Goal: Information Seeking & Learning: Learn about a topic

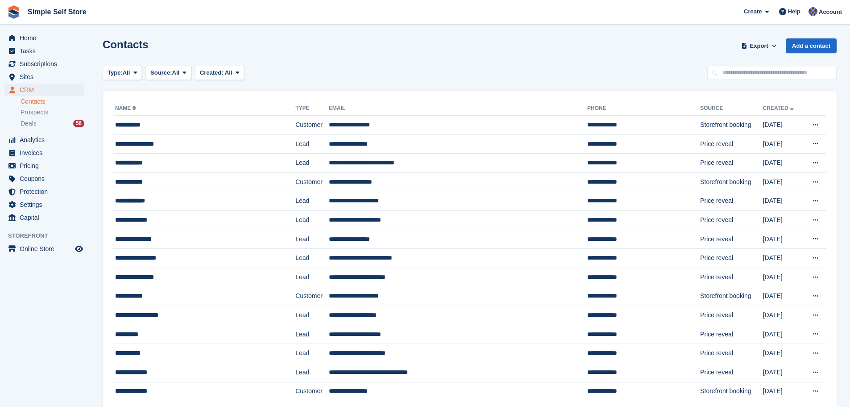
click at [433, 66] on div "Type: All All Lead Customer Source: All All Storefront Backoffice Pre-Opening i…" at bounding box center [470, 73] width 734 height 15
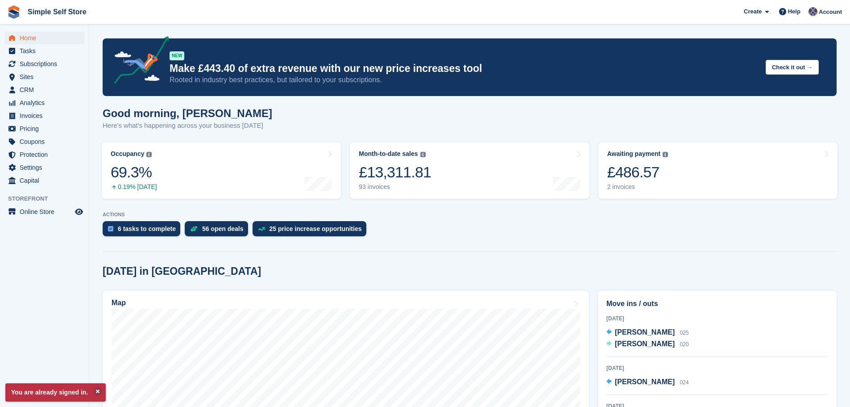
scroll to position [179, 0]
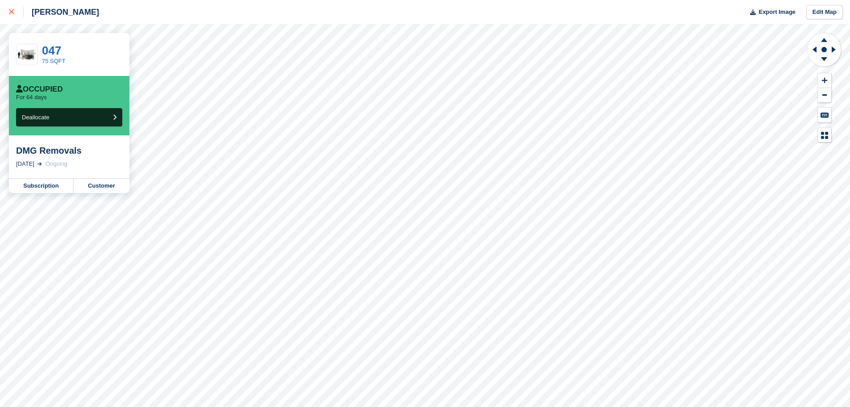
click at [12, 9] on icon at bounding box center [11, 11] width 5 height 5
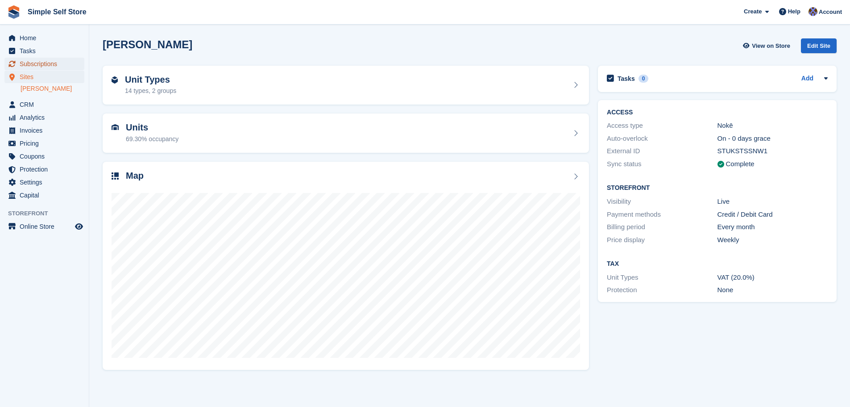
click at [43, 64] on span "Subscriptions" at bounding box center [47, 64] width 54 height 12
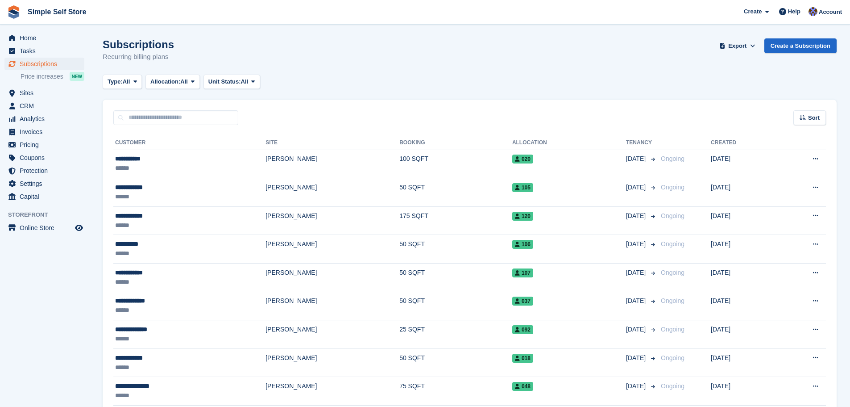
click at [149, 120] on input "text" at bounding box center [175, 117] width 125 height 15
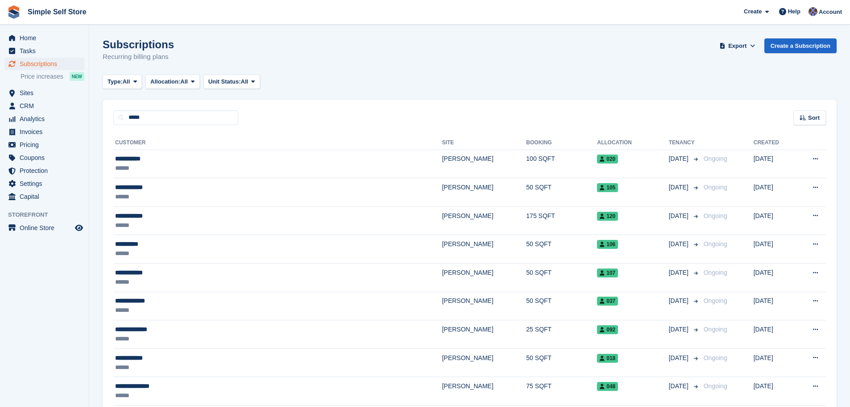
type input "*****"
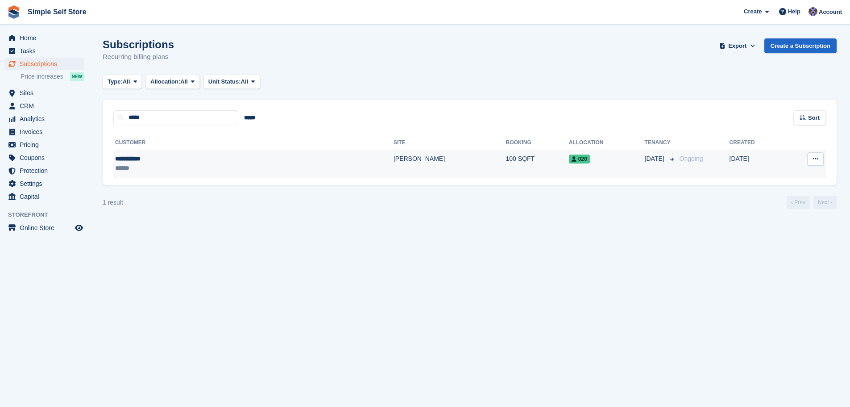
click at [394, 158] on td "[PERSON_NAME]" at bounding box center [450, 164] width 112 height 28
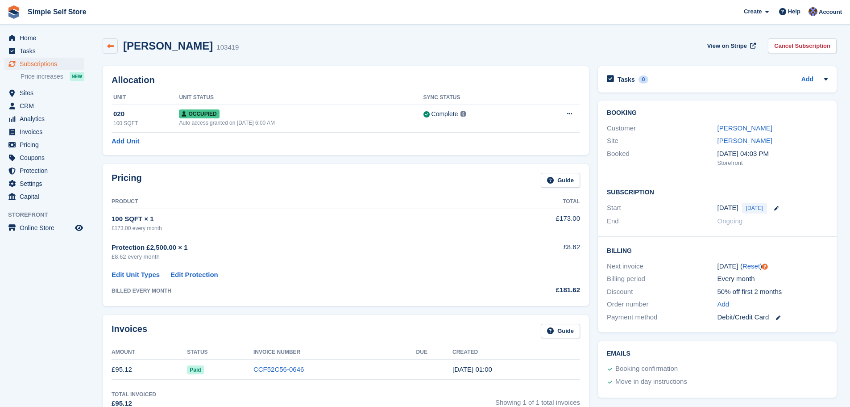
click at [112, 46] on icon at bounding box center [110, 46] width 7 height 7
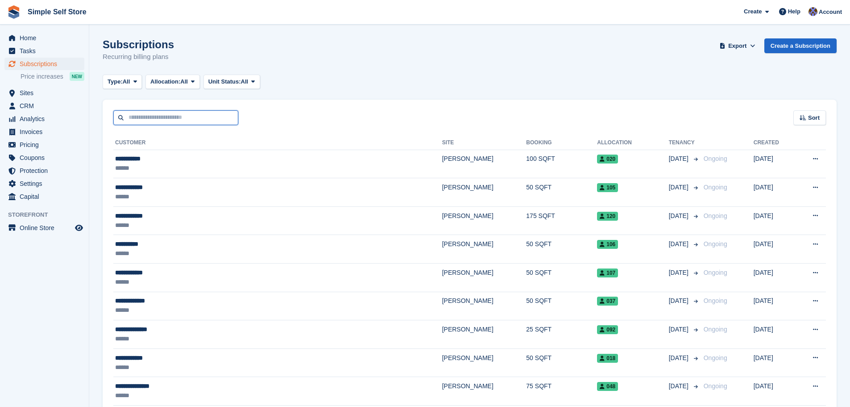
click at [140, 117] on input "text" at bounding box center [175, 117] width 125 height 15
type input "******"
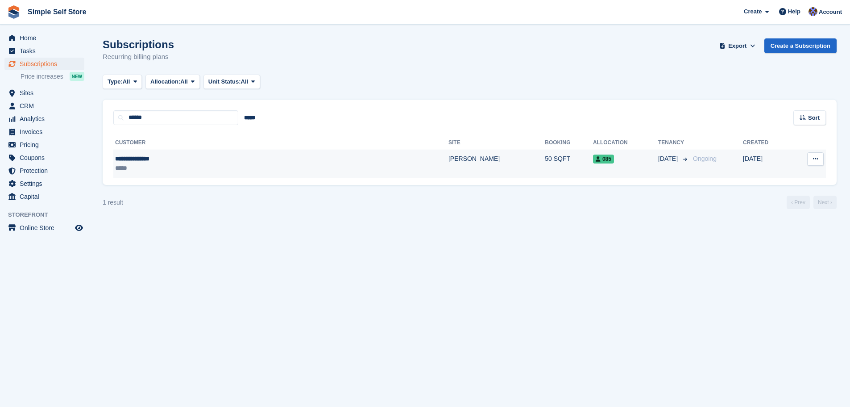
click at [141, 161] on div "**********" at bounding box center [203, 158] width 177 height 9
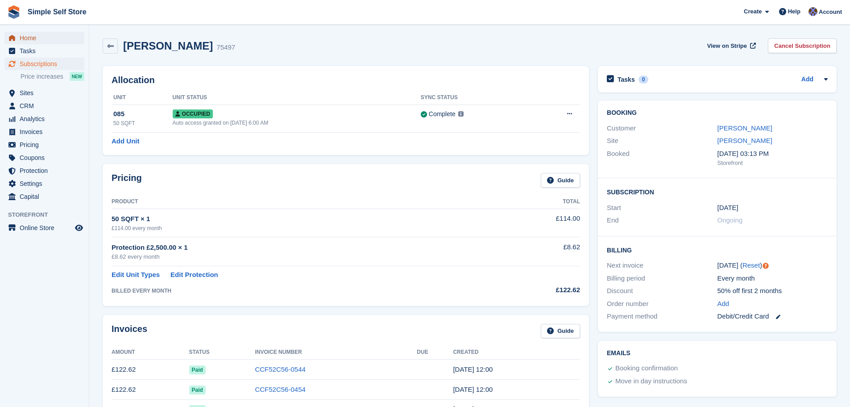
click at [33, 36] on span "Home" at bounding box center [47, 38] width 54 height 12
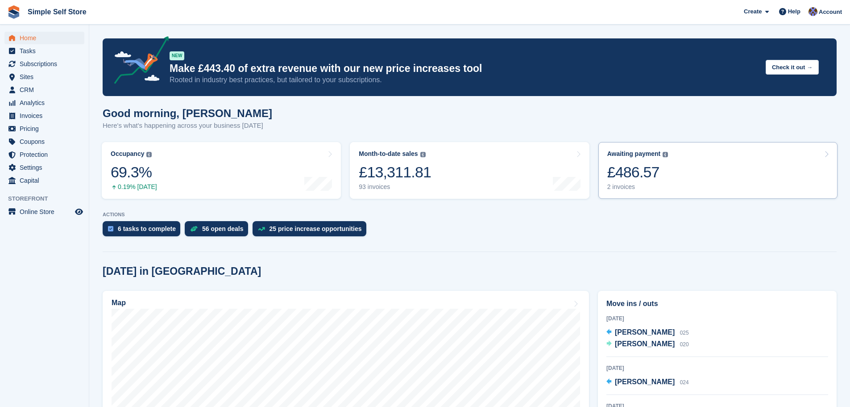
click at [624, 188] on div "2 invoices" at bounding box center [638, 187] width 61 height 8
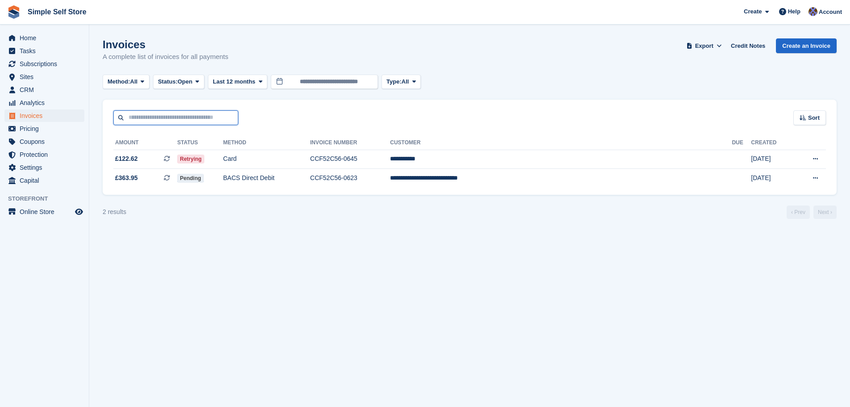
click at [132, 119] on input "text" at bounding box center [175, 117] width 125 height 15
click at [130, 120] on input "text" at bounding box center [175, 117] width 125 height 15
type input "******"
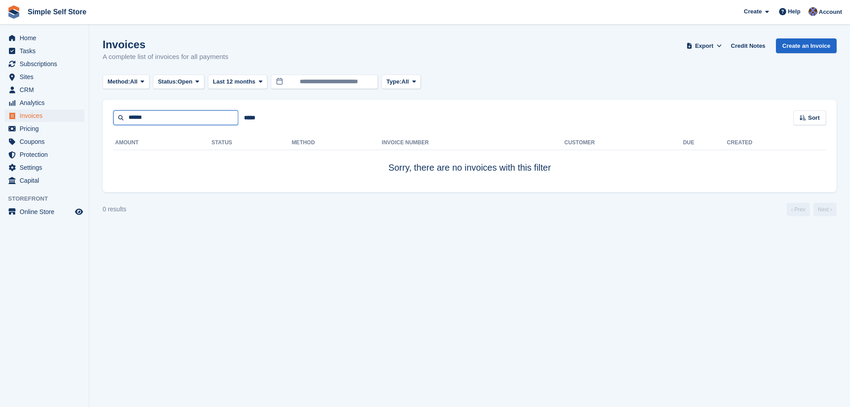
click at [148, 118] on input "******" at bounding box center [175, 117] width 125 height 15
type input "******"
click at [154, 115] on input "******" at bounding box center [175, 117] width 125 height 15
type input "***"
click at [153, 119] on input "***" at bounding box center [175, 117] width 125 height 15
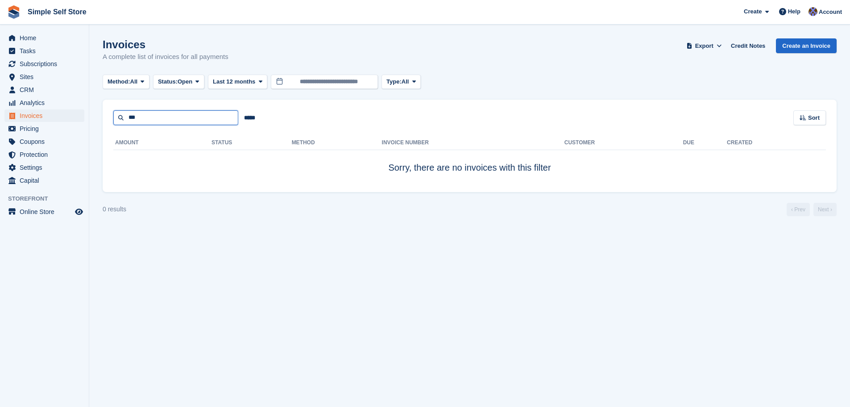
type input "******"
click at [45, 67] on span "Subscriptions" at bounding box center [47, 64] width 54 height 12
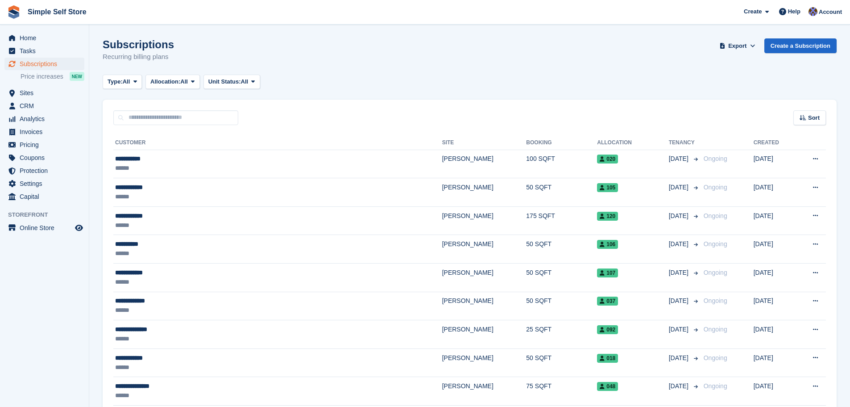
click at [137, 120] on input "text" at bounding box center [175, 117] width 125 height 15
type input "******"
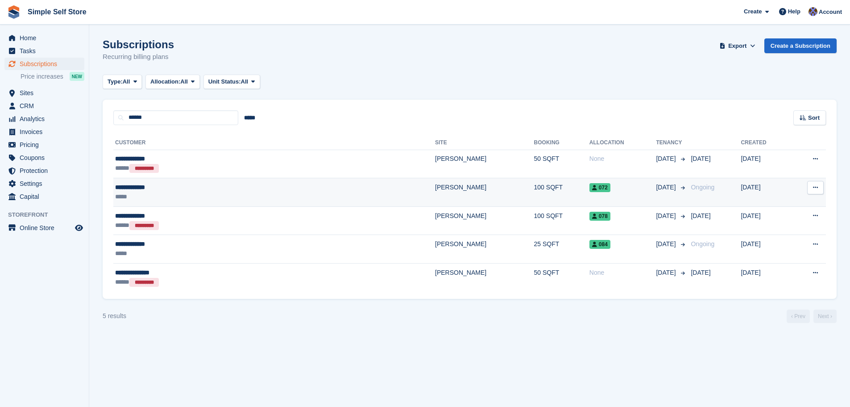
click at [142, 182] on td "**********" at bounding box center [274, 192] width 322 height 29
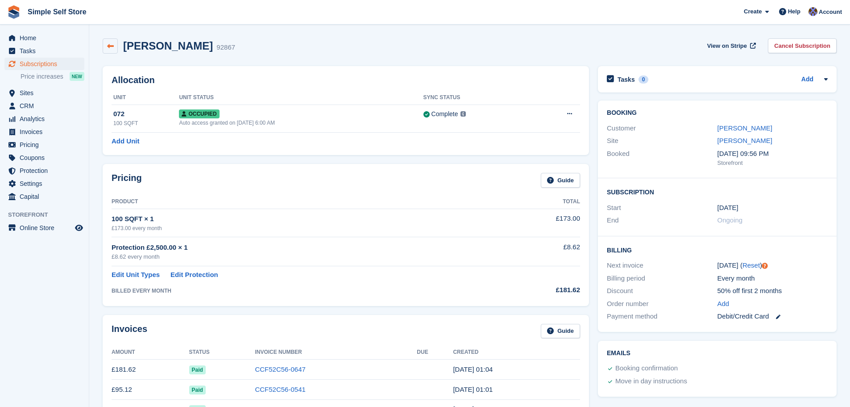
click at [110, 43] on icon at bounding box center [110, 46] width 7 height 7
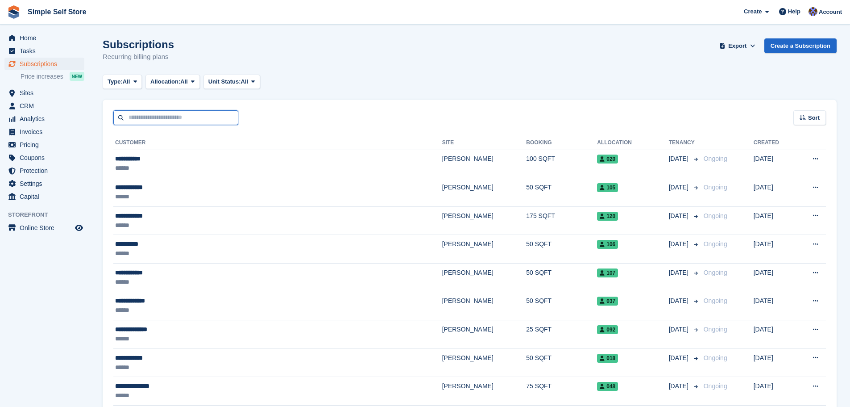
click at [125, 118] on input "text" at bounding box center [175, 117] width 125 height 15
type input "***"
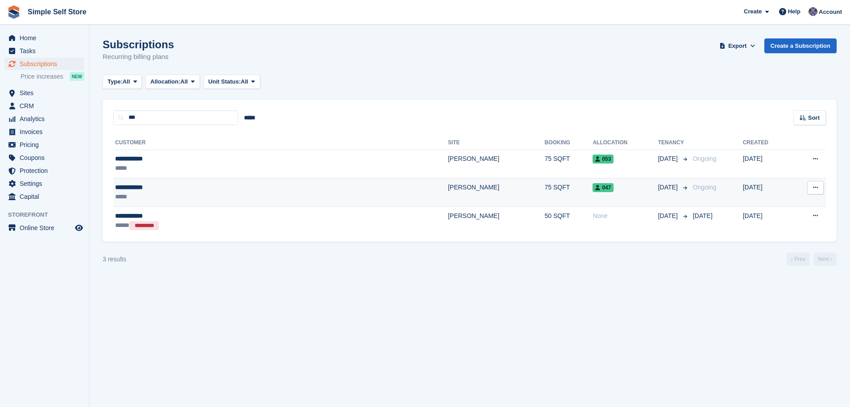
click at [157, 184] on div "**********" at bounding box center [203, 187] width 176 height 9
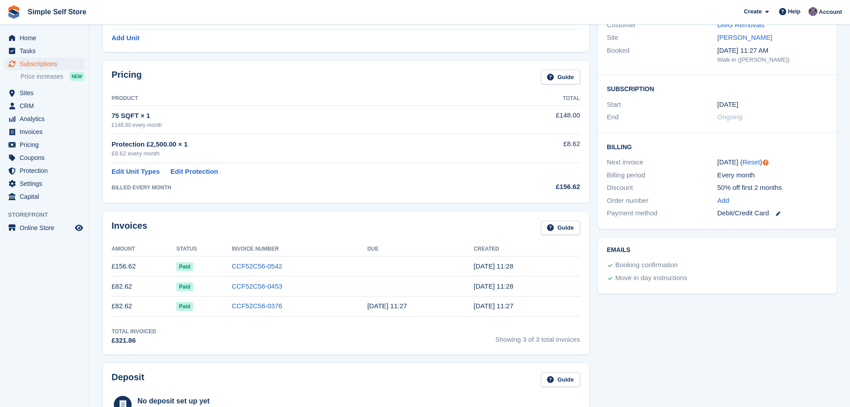
scroll to position [134, 0]
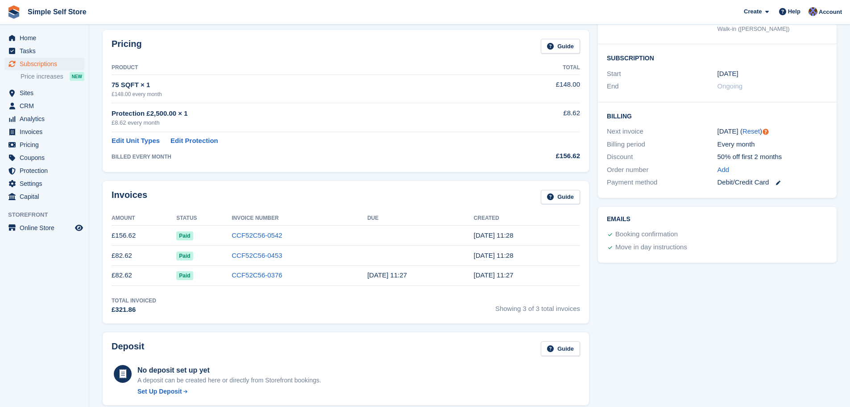
click at [36, 44] on ul "Home" at bounding box center [44, 38] width 89 height 13
click at [33, 40] on span "Home" at bounding box center [47, 38] width 54 height 12
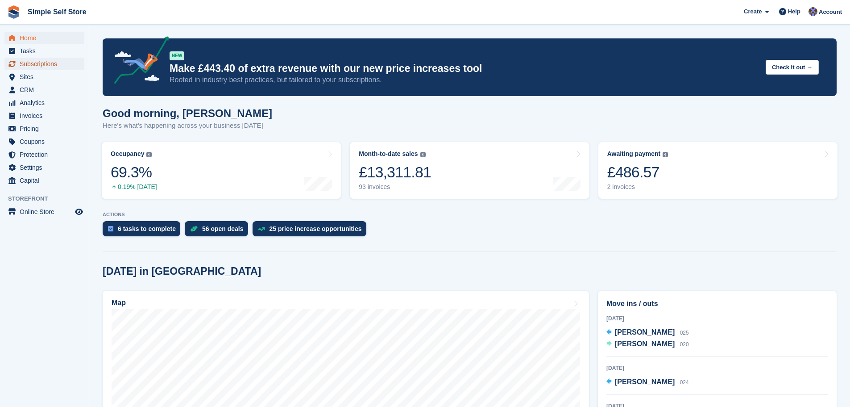
click at [43, 64] on span "Subscriptions" at bounding box center [47, 64] width 54 height 12
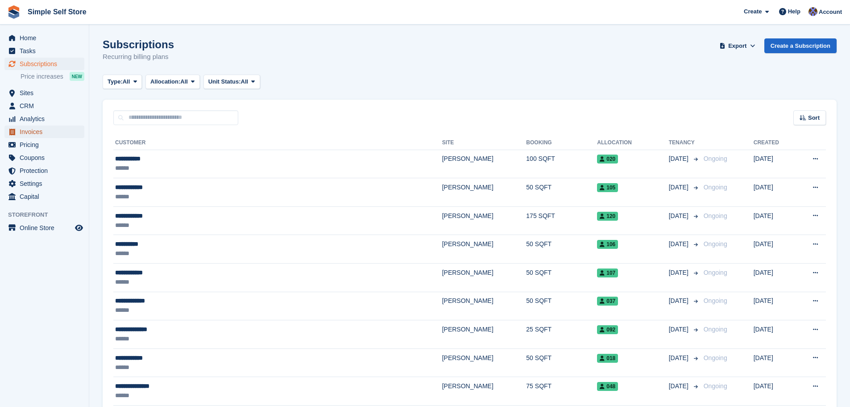
click at [32, 133] on span "Invoices" at bounding box center [47, 131] width 54 height 12
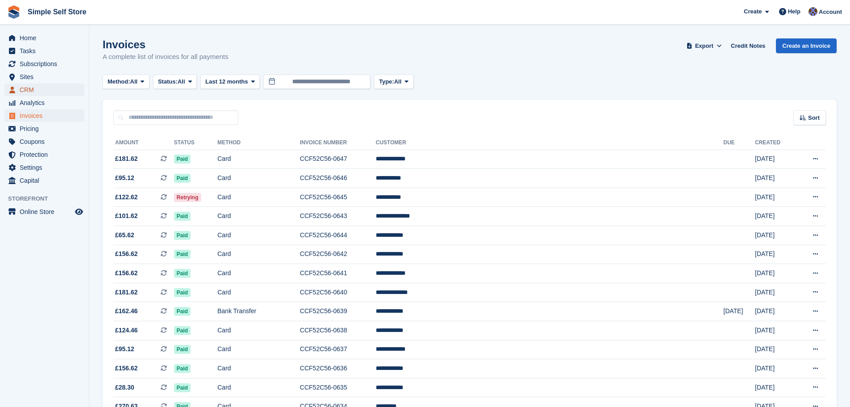
click at [34, 92] on span "CRM" at bounding box center [47, 89] width 54 height 12
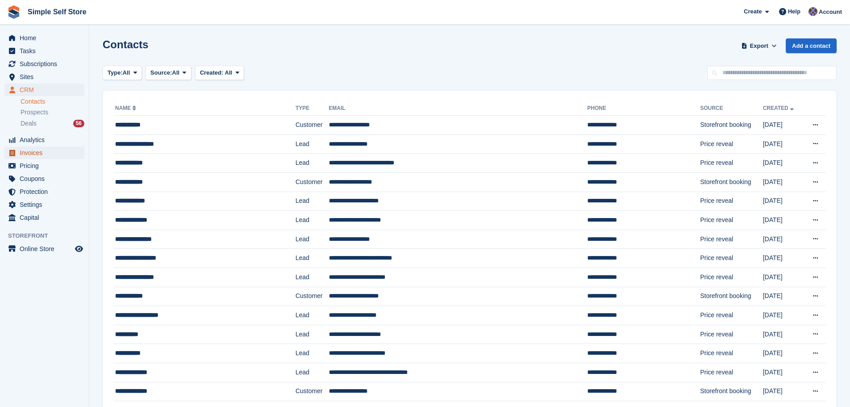
click at [28, 150] on span "Invoices" at bounding box center [47, 152] width 54 height 12
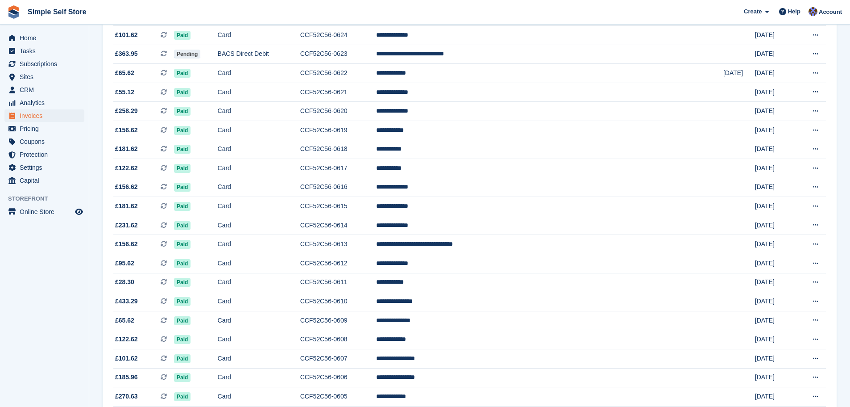
scroll to position [738, 0]
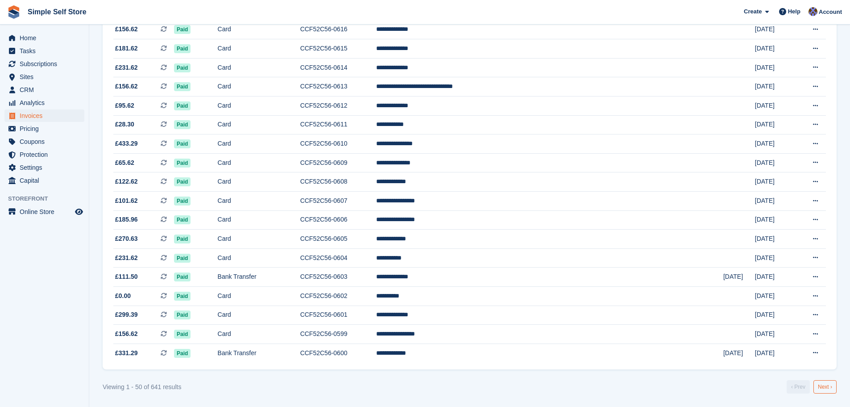
click at [823, 384] on link "Next ›" at bounding box center [825, 386] width 23 height 13
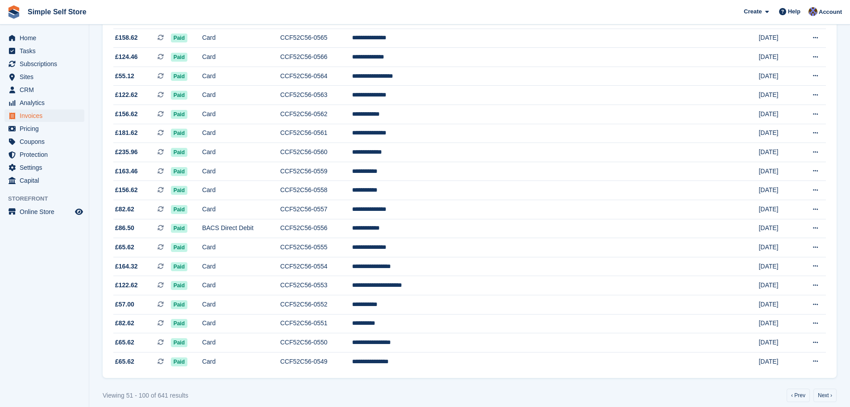
scroll to position [738, 0]
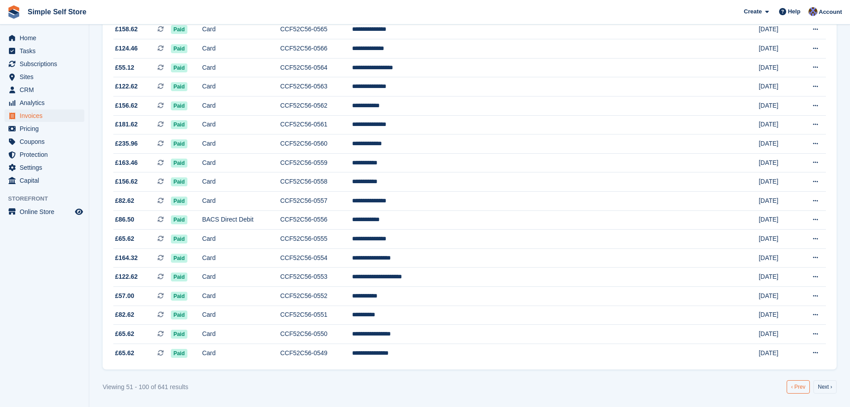
click at [800, 383] on link "‹ Prev" at bounding box center [798, 386] width 23 height 13
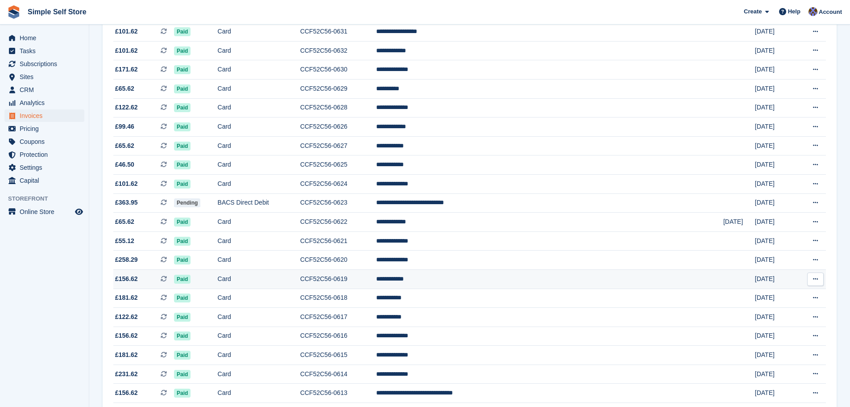
scroll to position [446, 0]
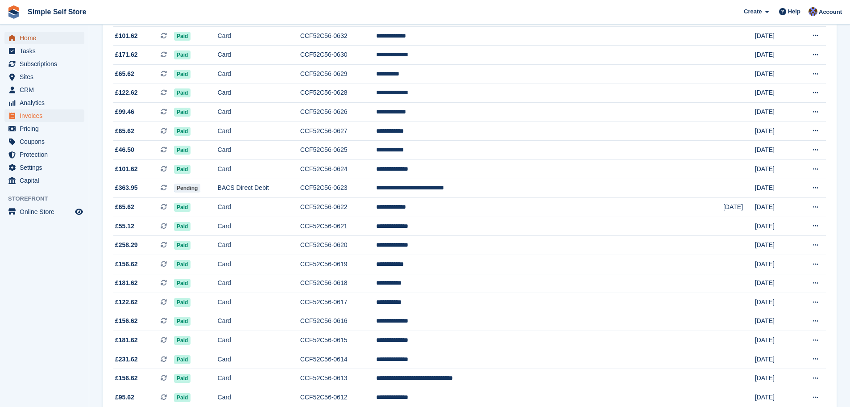
click at [28, 41] on span "Home" at bounding box center [47, 38] width 54 height 12
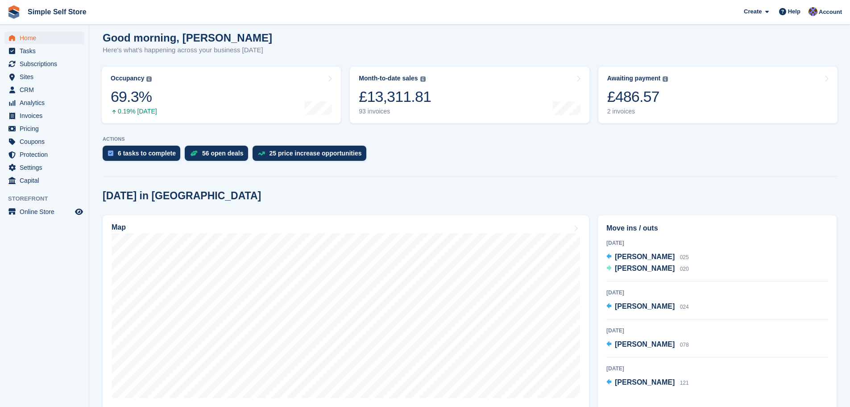
scroll to position [223, 0]
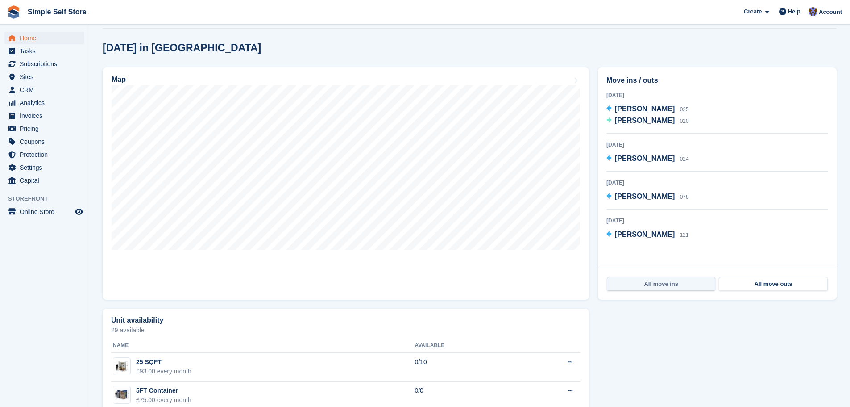
click at [671, 283] on link "All move ins" at bounding box center [661, 284] width 108 height 14
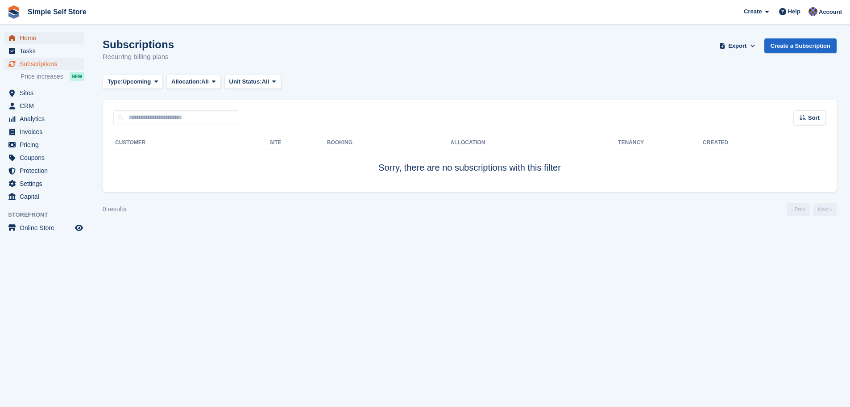
click at [18, 38] on link "Home" at bounding box center [44, 38] width 80 height 12
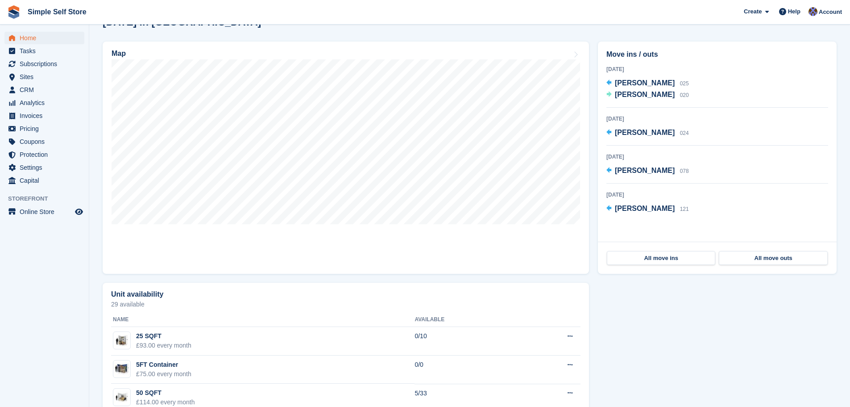
scroll to position [312, 0]
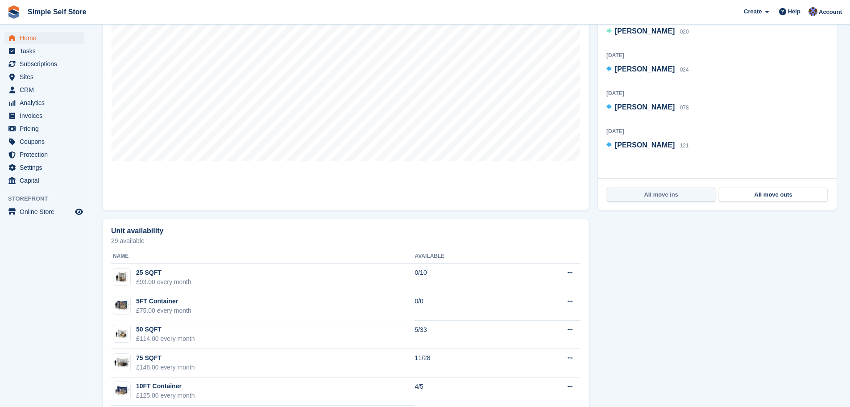
click at [662, 196] on link "All move ins" at bounding box center [661, 194] width 108 height 14
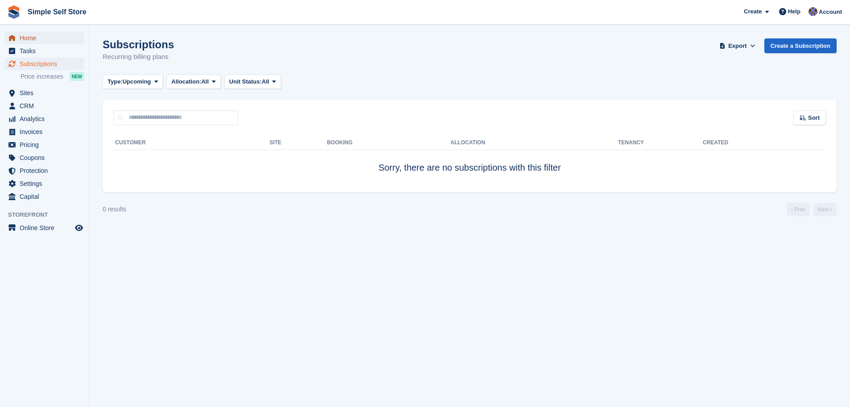
click at [31, 40] on span "Home" at bounding box center [47, 38] width 54 height 12
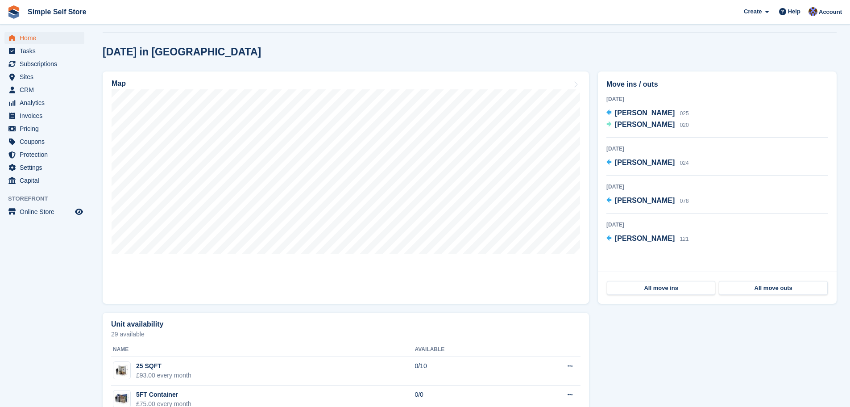
scroll to position [223, 0]
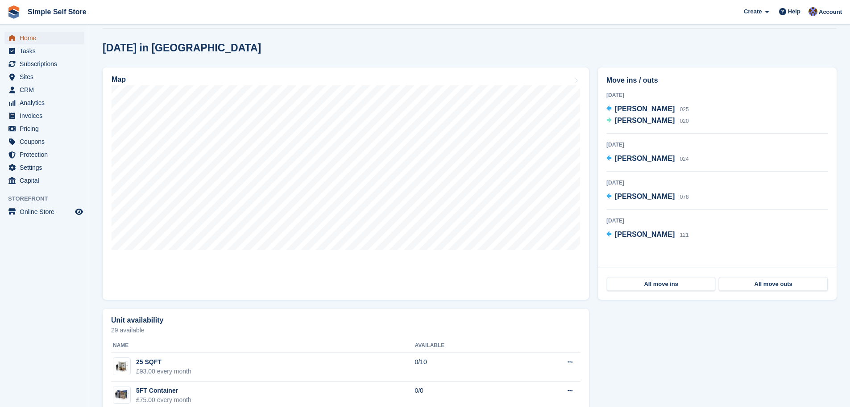
click at [30, 39] on span "Home" at bounding box center [47, 38] width 54 height 12
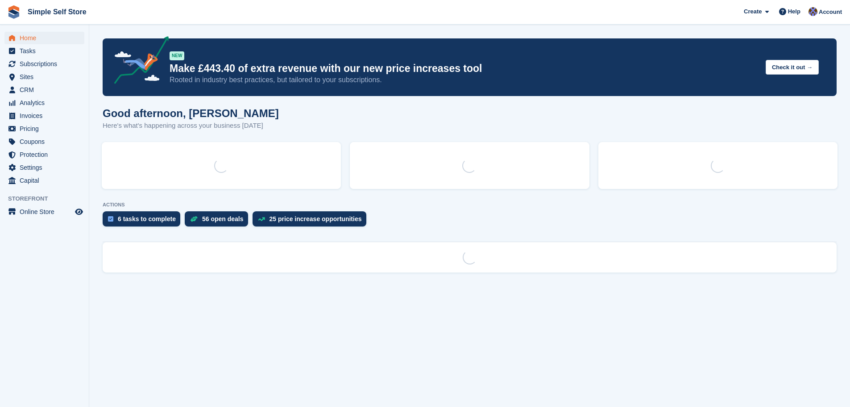
scroll to position [0, 0]
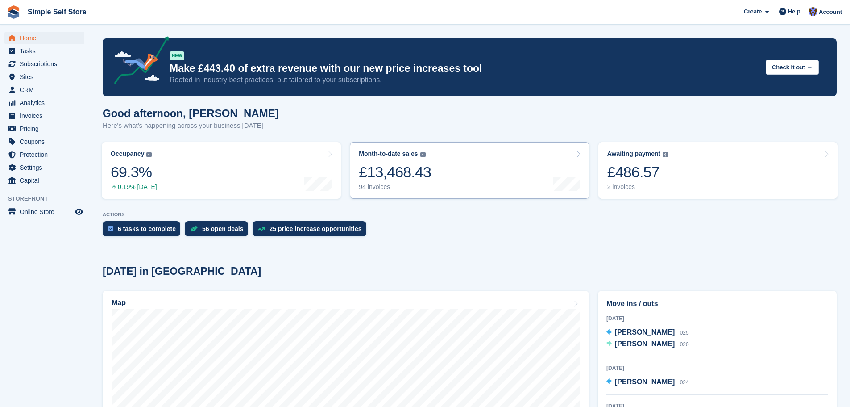
click at [373, 188] on div "94 invoices" at bounding box center [395, 187] width 72 height 8
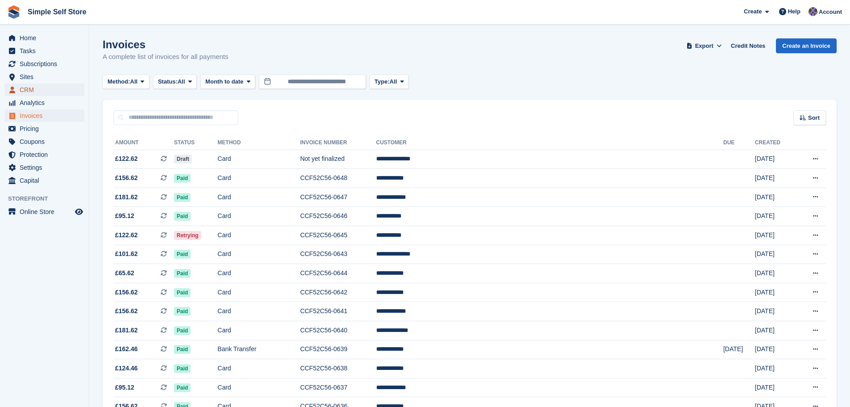
click at [26, 87] on span "CRM" at bounding box center [47, 89] width 54 height 12
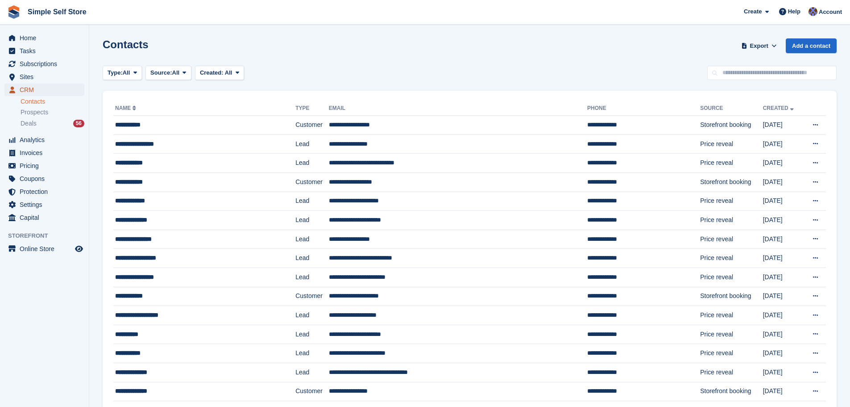
click at [28, 90] on span "CRM" at bounding box center [47, 89] width 54 height 12
click at [26, 126] on span "Deals" at bounding box center [29, 123] width 16 height 8
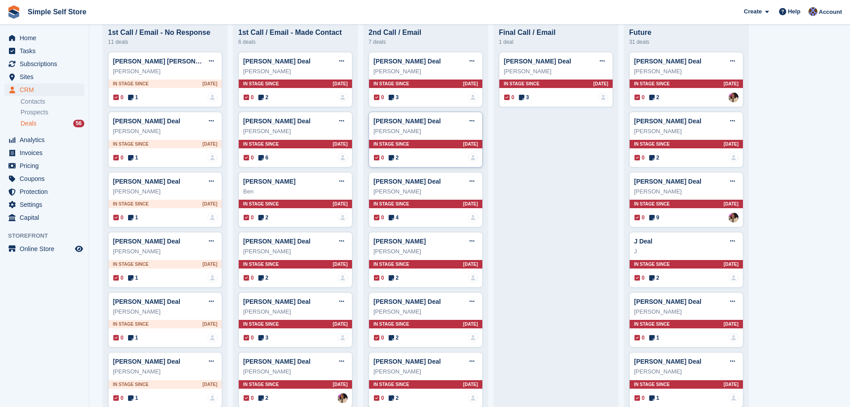
scroll to position [223, 0]
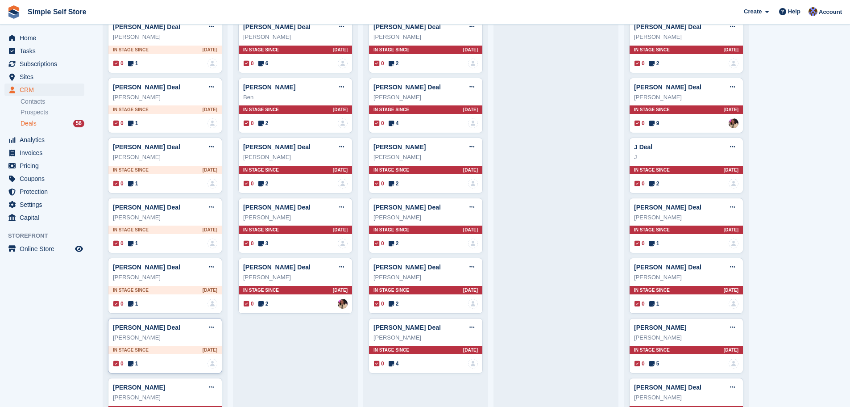
click at [137, 338] on div "Gregg Gilmour" at bounding box center [165, 337] width 104 height 9
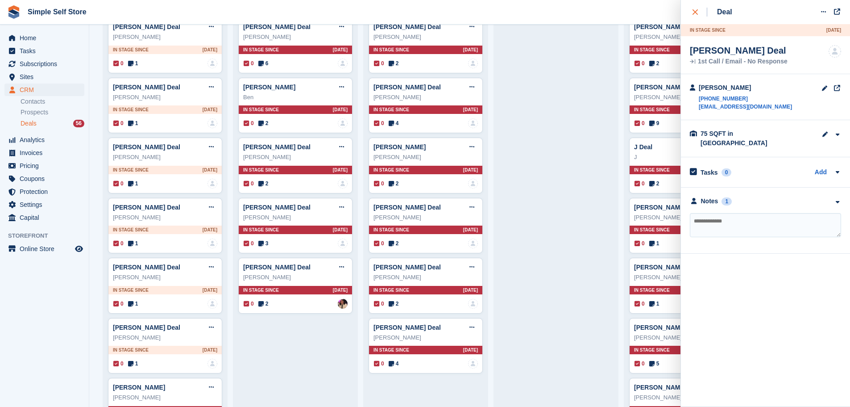
click at [693, 10] on icon "close" at bounding box center [695, 11] width 5 height 5
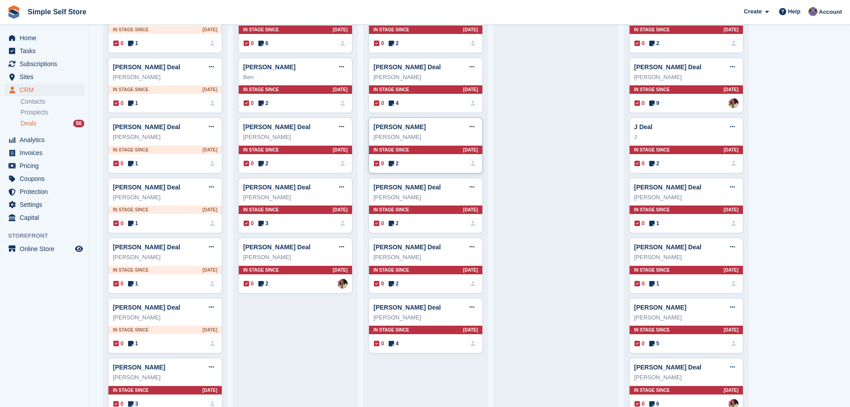
scroll to position [268, 0]
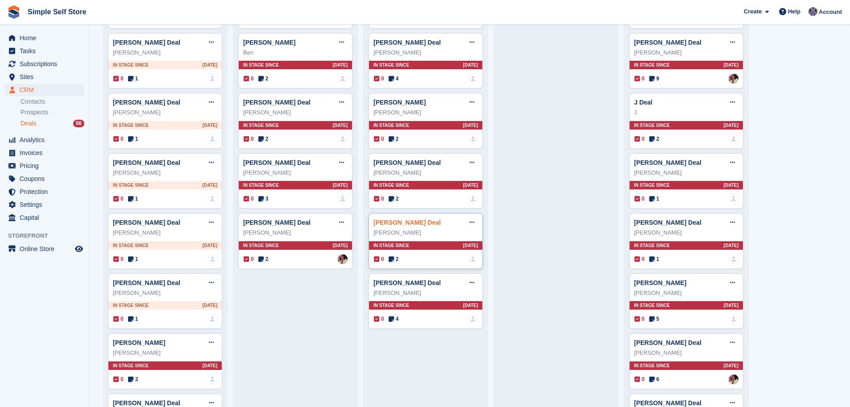
click at [394, 226] on link "Iain Houston Deal" at bounding box center [407, 222] width 67 height 7
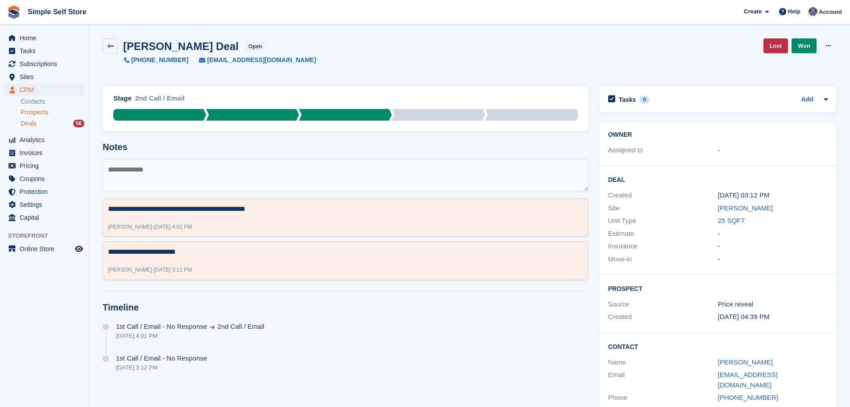
click at [38, 110] on span "Prospects" at bounding box center [35, 112] width 28 height 8
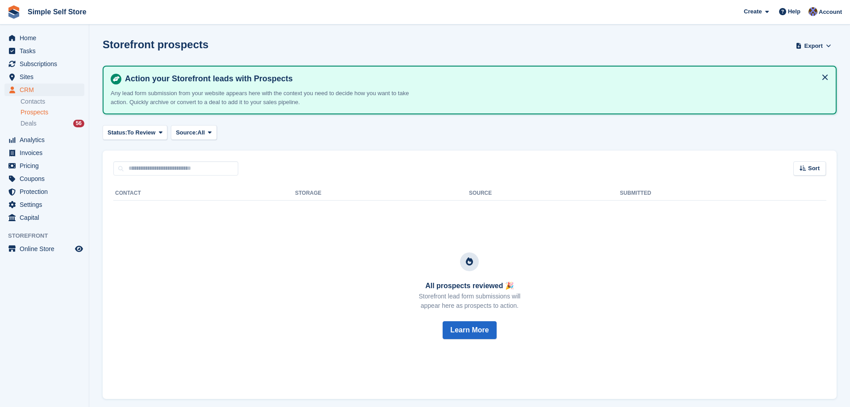
click at [38, 110] on span "Prospects" at bounding box center [35, 112] width 28 height 8
click at [33, 100] on link "Contacts" at bounding box center [53, 101] width 64 height 8
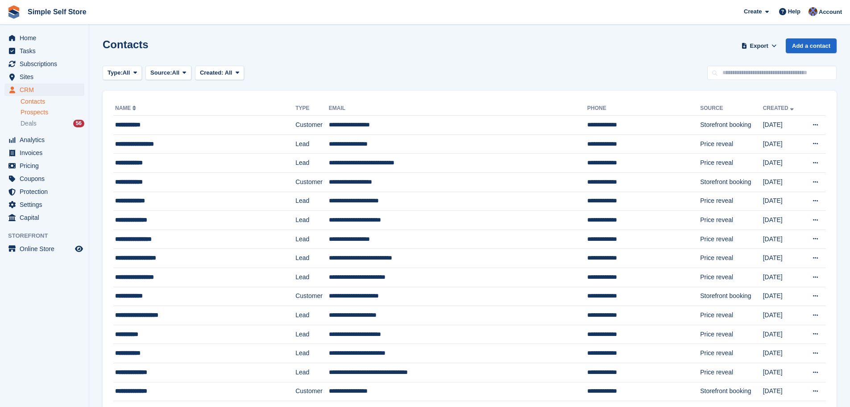
click at [37, 114] on span "Prospects" at bounding box center [35, 112] width 28 height 8
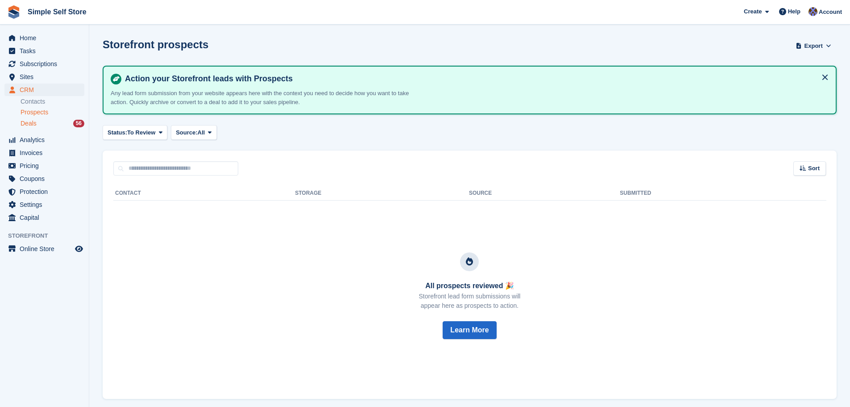
click at [24, 123] on span "Deals" at bounding box center [29, 123] width 16 height 8
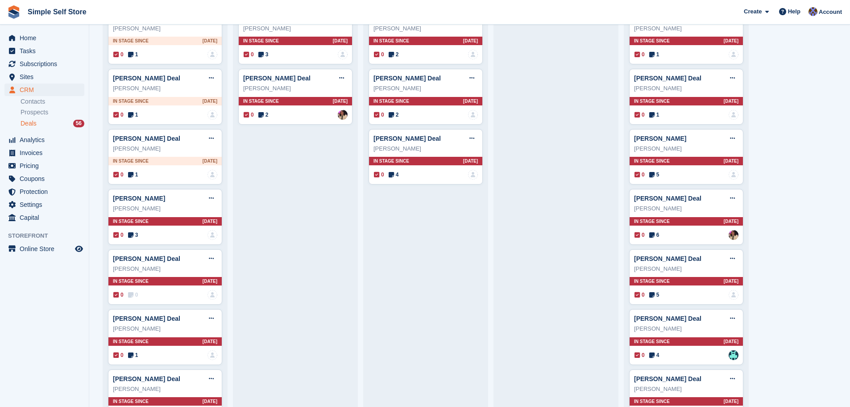
scroll to position [446, 0]
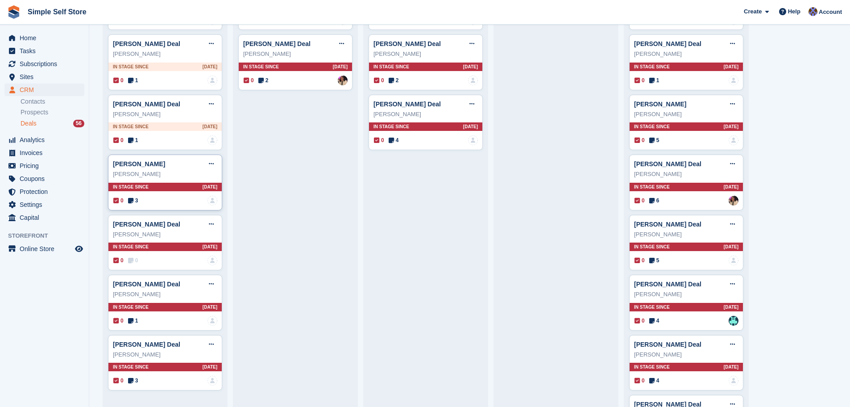
click at [128, 178] on div "Brandon Kent" at bounding box center [165, 174] width 104 height 9
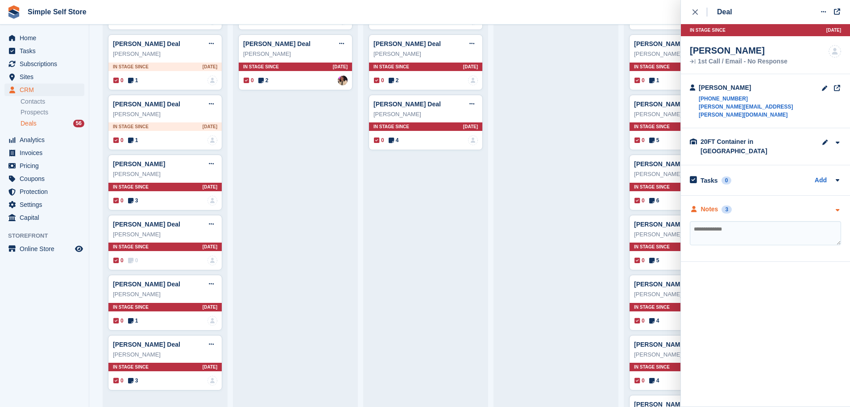
click at [837, 207] on icon "button" at bounding box center [838, 210] width 8 height 6
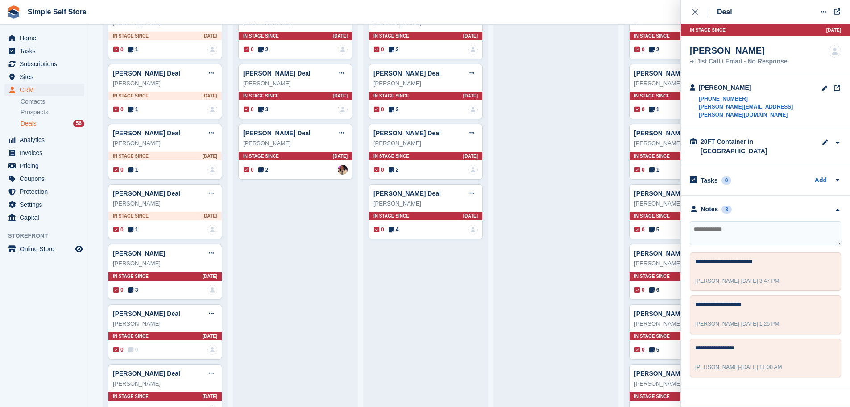
scroll to position [312, 0]
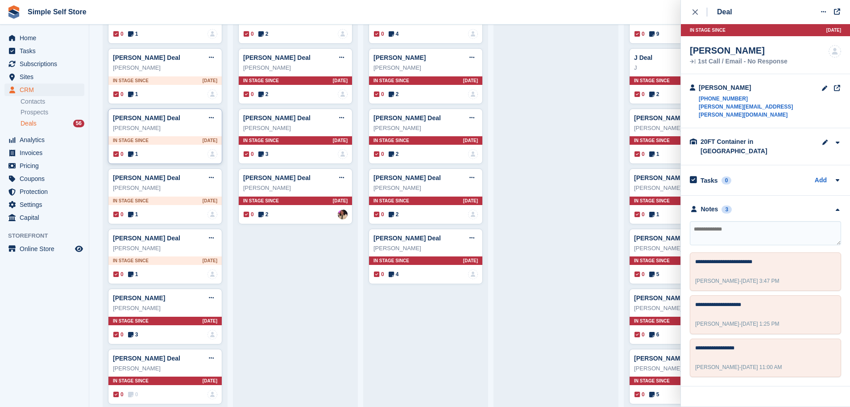
click at [146, 132] on div "Scott Kilpatrick" at bounding box center [165, 128] width 104 height 9
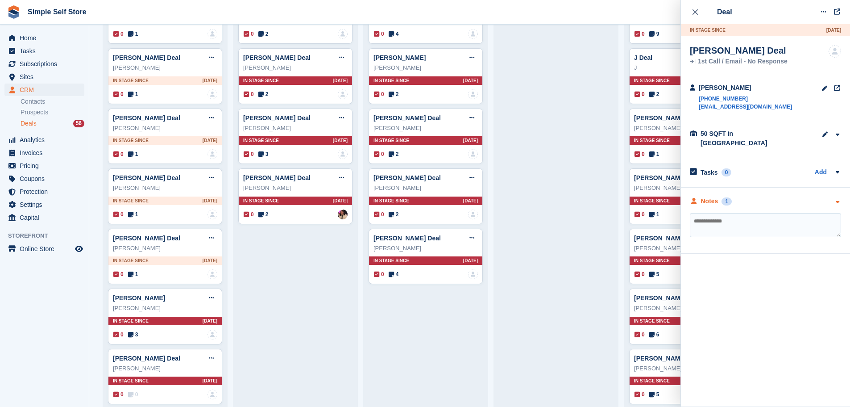
click at [839, 199] on icon "button" at bounding box center [838, 202] width 8 height 6
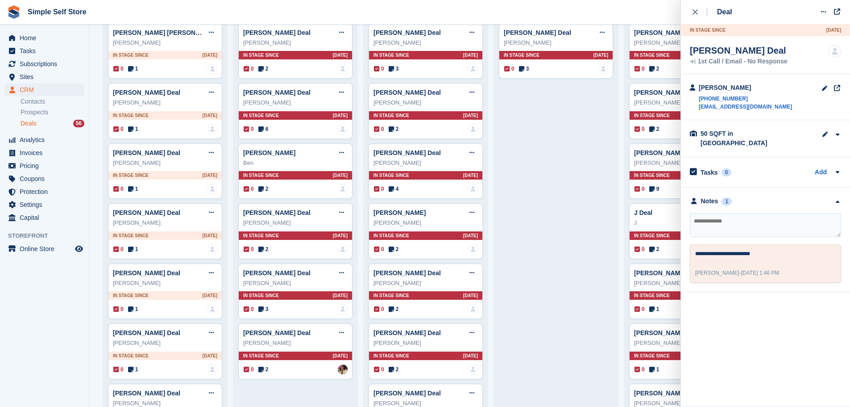
scroll to position [134, 0]
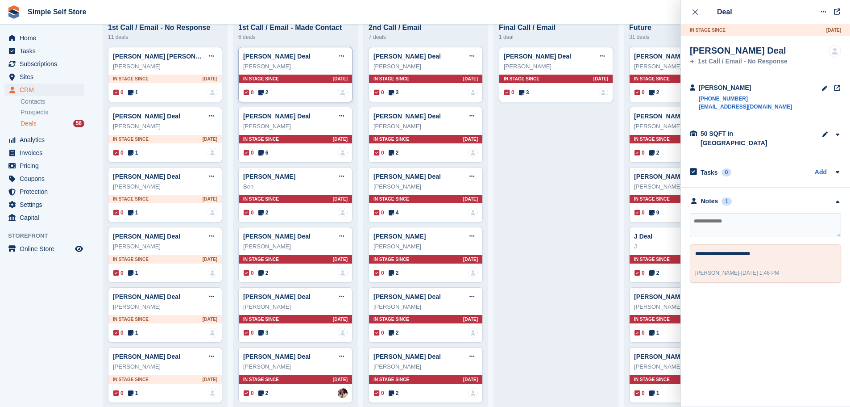
click at [271, 65] on div "Stuart Porteous" at bounding box center [295, 66] width 104 height 9
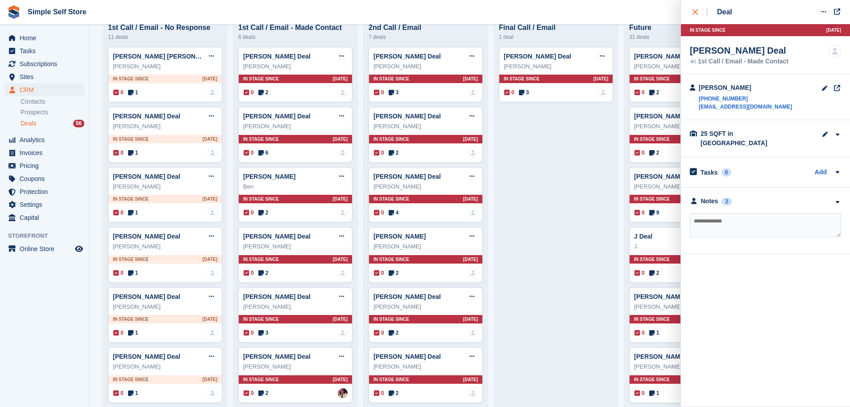
click at [694, 11] on icon "close" at bounding box center [695, 11] width 5 height 5
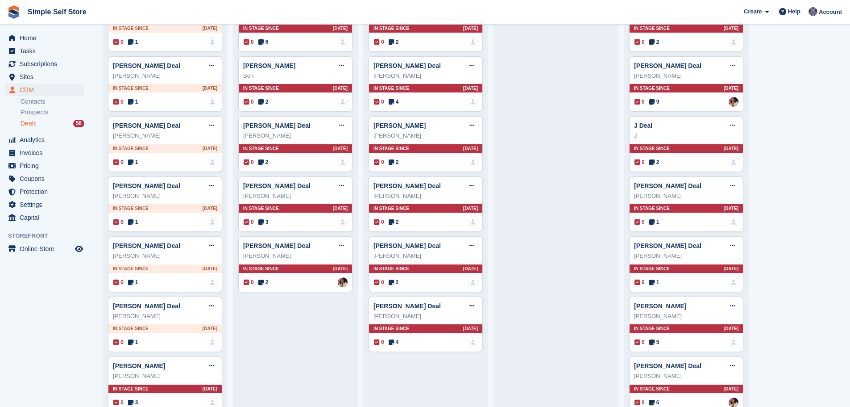
scroll to position [261, 0]
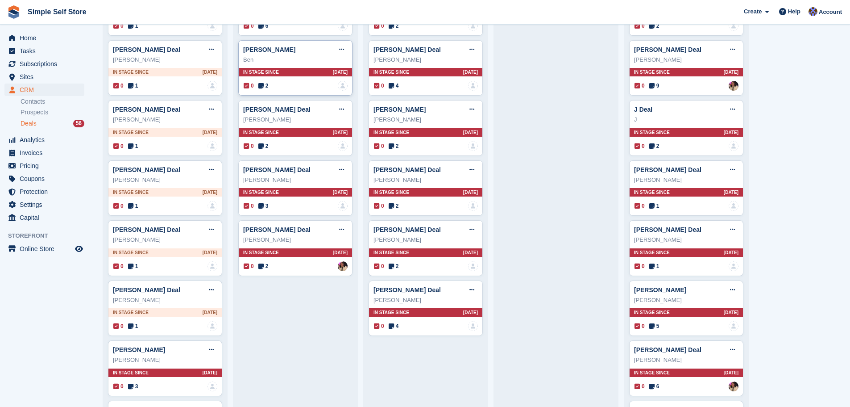
click at [292, 74] on div "In stage since 6D AGO" at bounding box center [295, 72] width 113 height 8
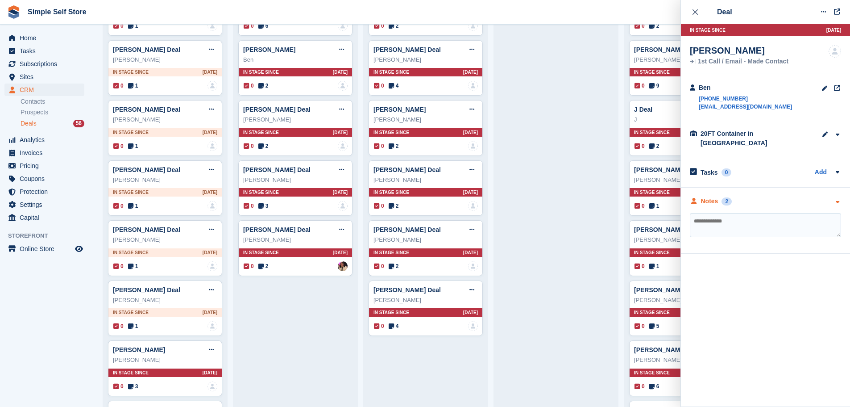
click at [841, 196] on div at bounding box center [838, 200] width 8 height 9
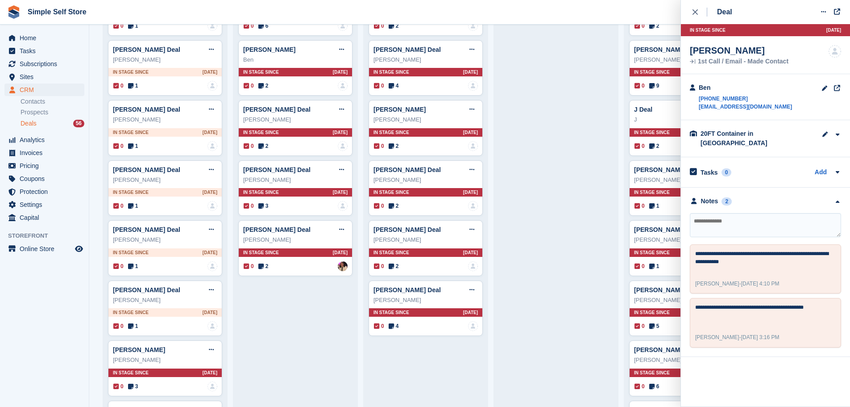
click at [720, 216] on textarea at bounding box center [765, 225] width 151 height 24
type textarea "**********"
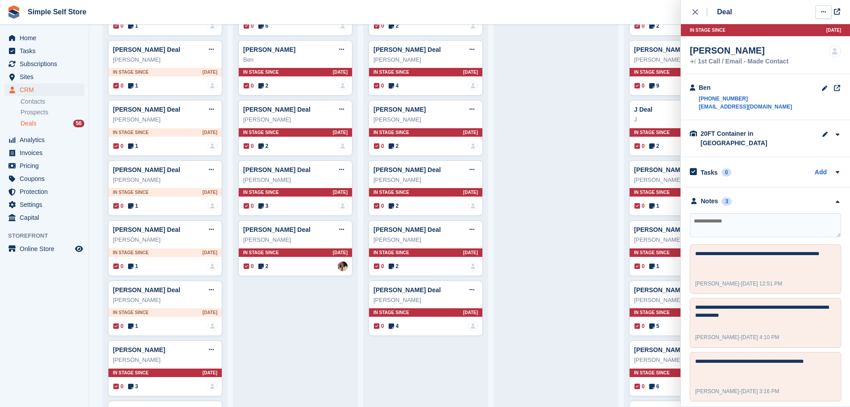
click at [825, 8] on button at bounding box center [824, 11] width 17 height 13
click at [765, 29] on p "Edit deal" at bounding box center [789, 30] width 78 height 12
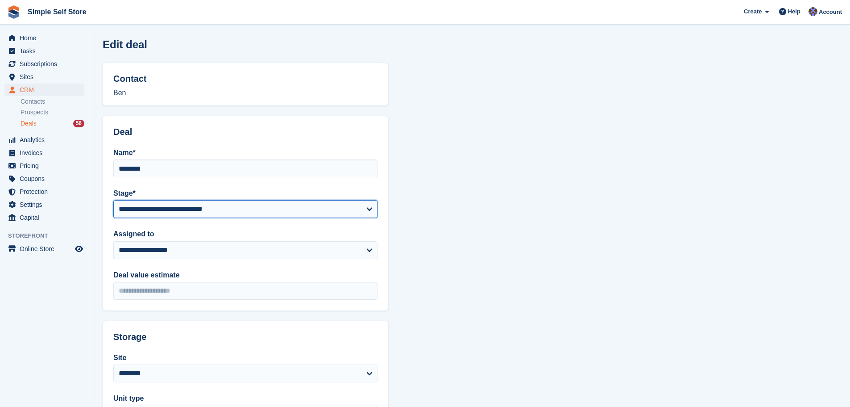
click at [368, 207] on select "**********" at bounding box center [245, 209] width 264 height 18
select select "****"
click at [113, 200] on select "**********" at bounding box center [245, 209] width 264 height 18
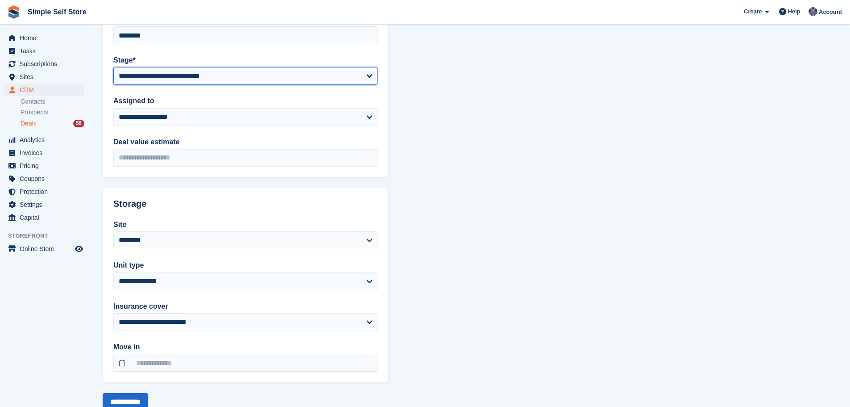
scroll to position [161, 0]
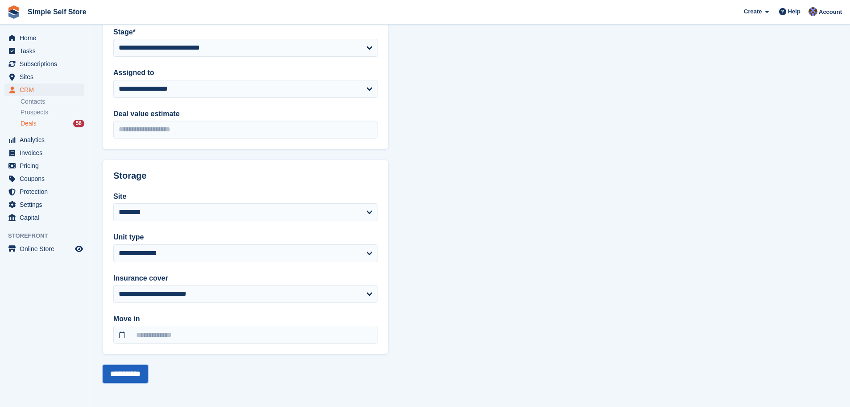
click at [124, 367] on input "**********" at bounding box center [126, 374] width 46 height 18
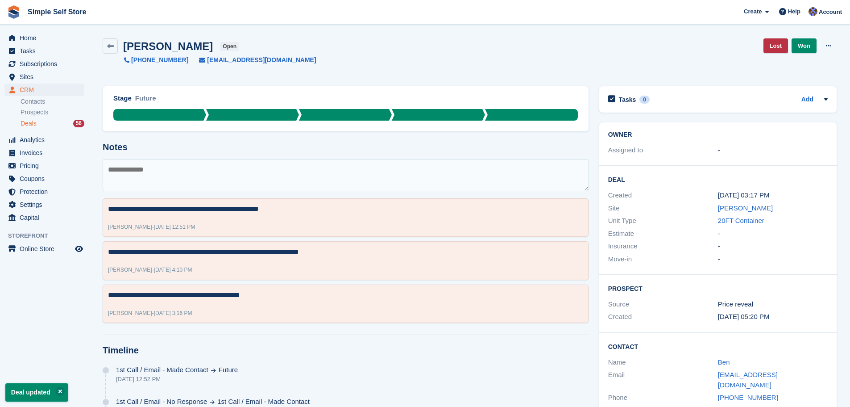
click at [30, 121] on span "Deals" at bounding box center [29, 123] width 16 height 8
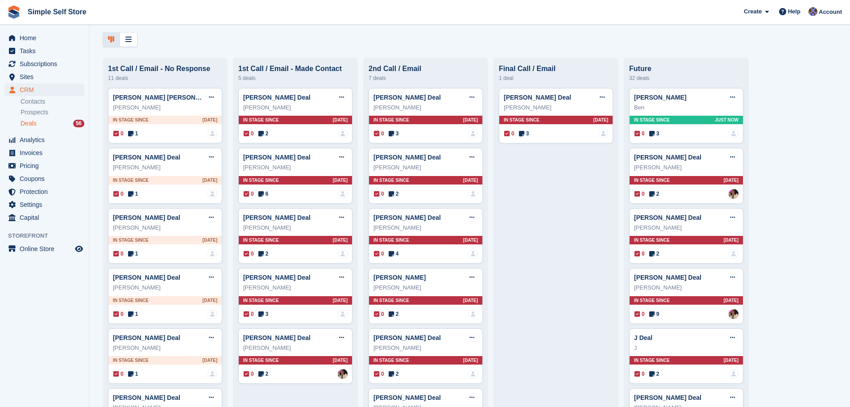
scroll to position [89, 0]
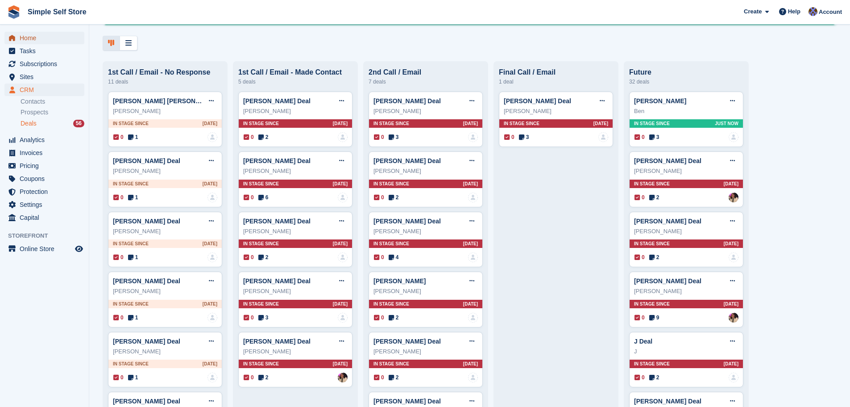
click at [32, 39] on span "Home" at bounding box center [47, 38] width 54 height 12
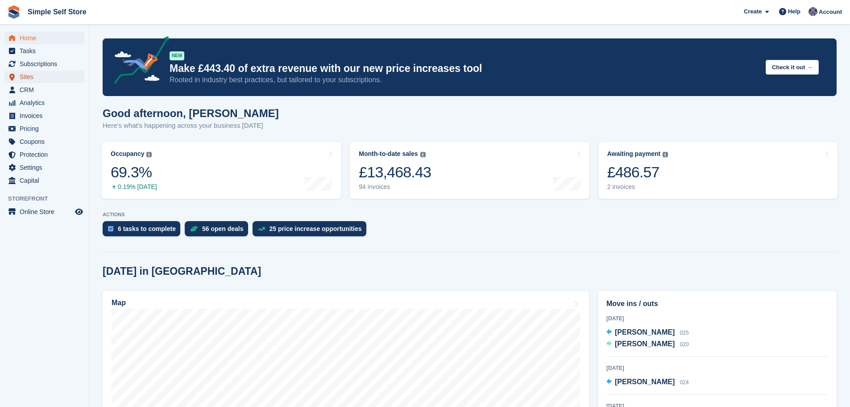
click at [26, 77] on span "Sites" at bounding box center [47, 77] width 54 height 12
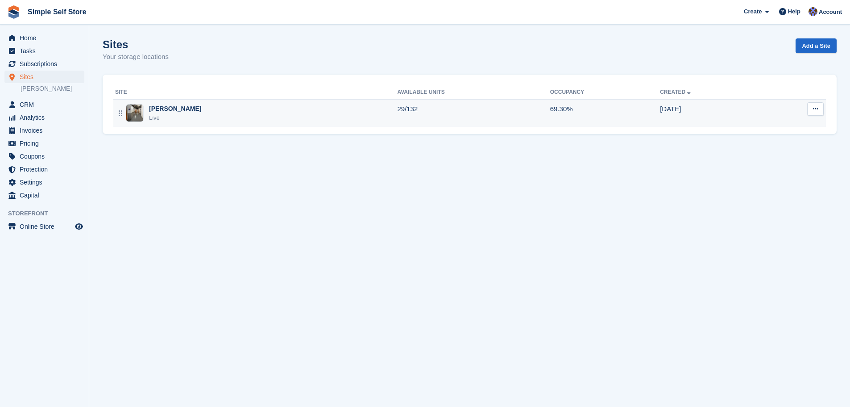
click at [137, 114] on img at bounding box center [134, 112] width 17 height 17
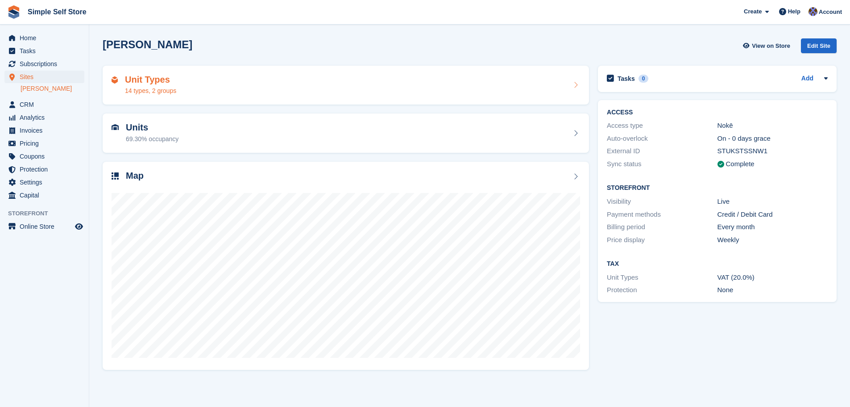
click at [153, 88] on div "14 types, 2 groups" at bounding box center [150, 90] width 51 height 9
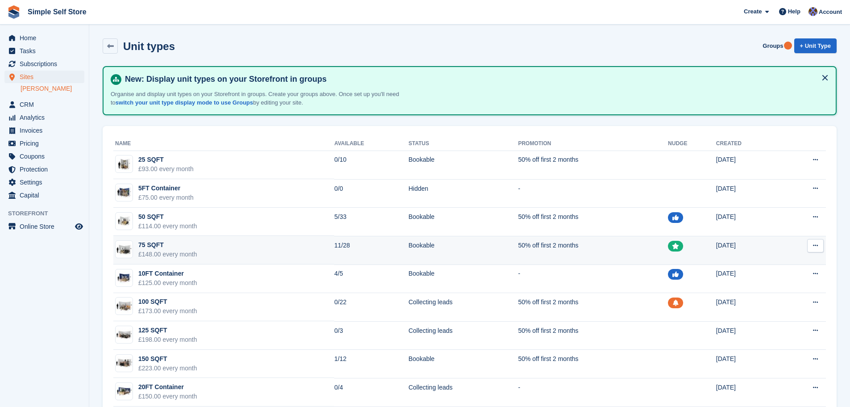
click at [167, 253] on div "£148.00 every month" at bounding box center [167, 254] width 59 height 9
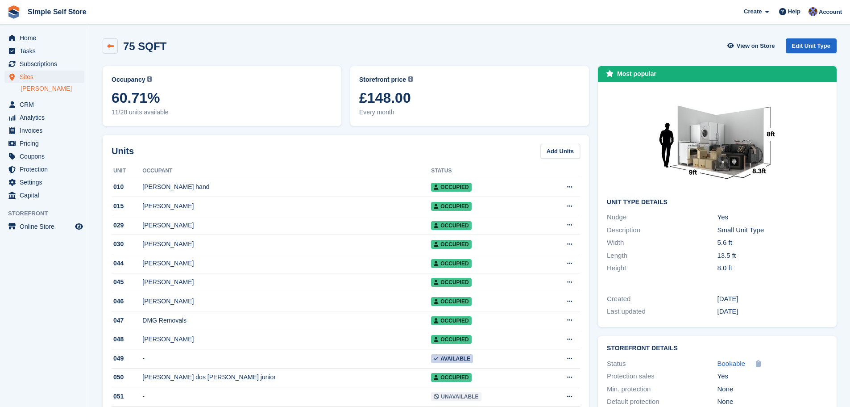
click at [110, 45] on icon at bounding box center [110, 46] width 7 height 7
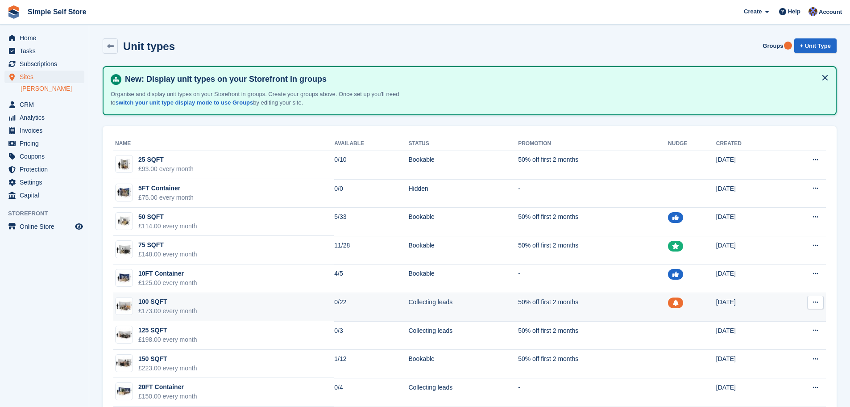
click at [179, 308] on div "£173.00 every month" at bounding box center [167, 310] width 59 height 9
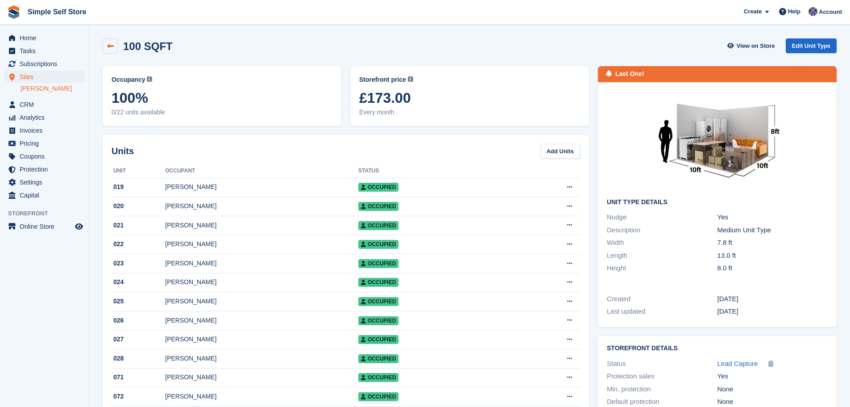
click at [109, 45] on icon at bounding box center [110, 46] width 7 height 7
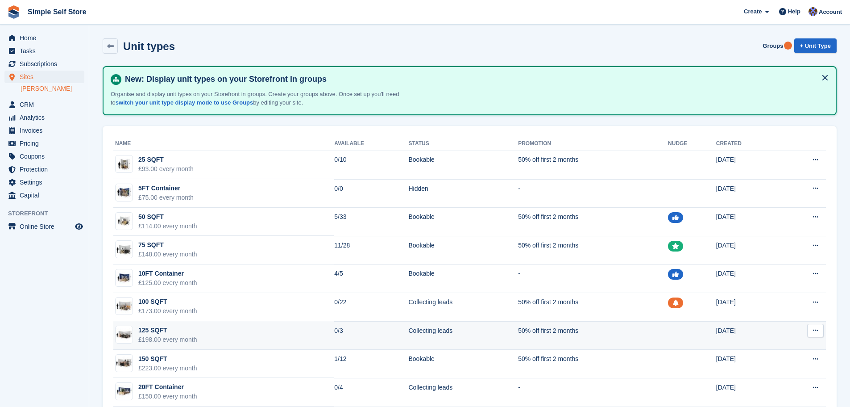
click at [127, 335] on img at bounding box center [124, 334] width 17 height 13
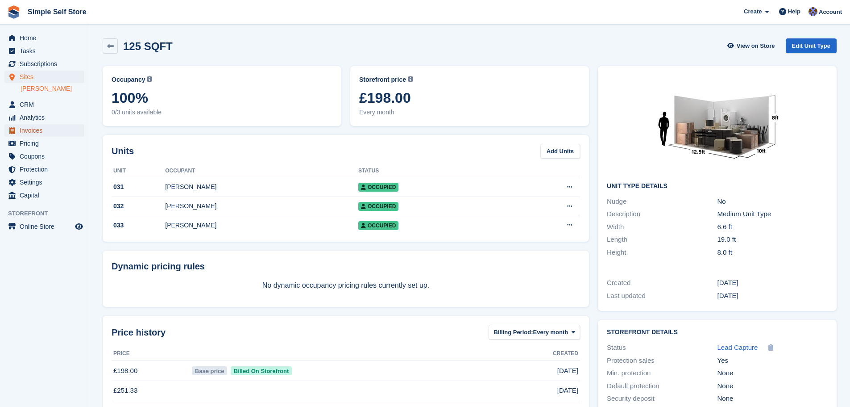
click at [35, 126] on span "Invoices" at bounding box center [47, 130] width 54 height 12
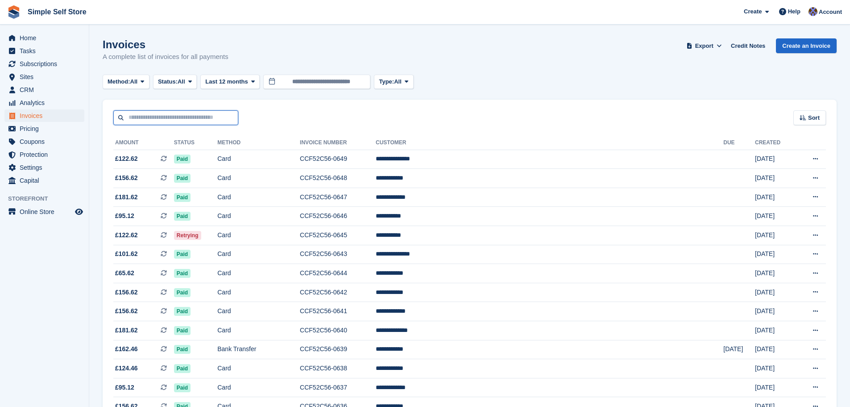
click at [129, 119] on input "text" at bounding box center [175, 117] width 125 height 15
paste input "**********"
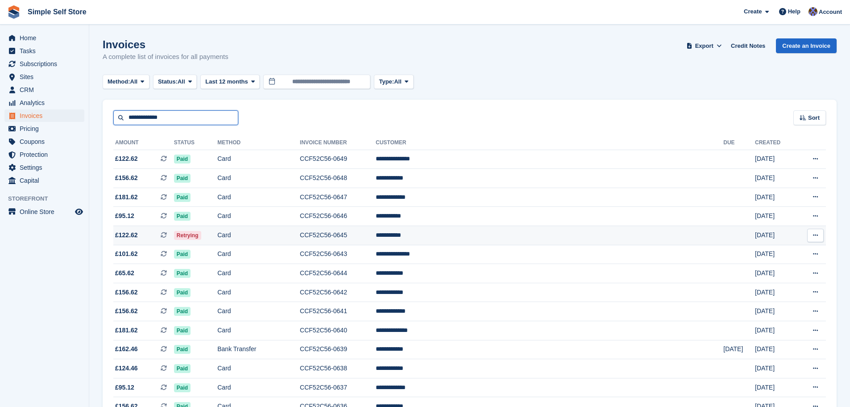
type input "**********"
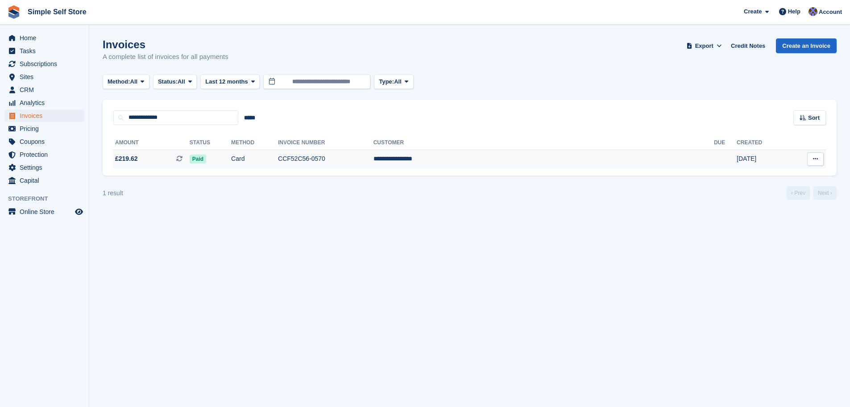
click at [374, 158] on td "CCF52C56-0570" at bounding box center [326, 159] width 96 height 19
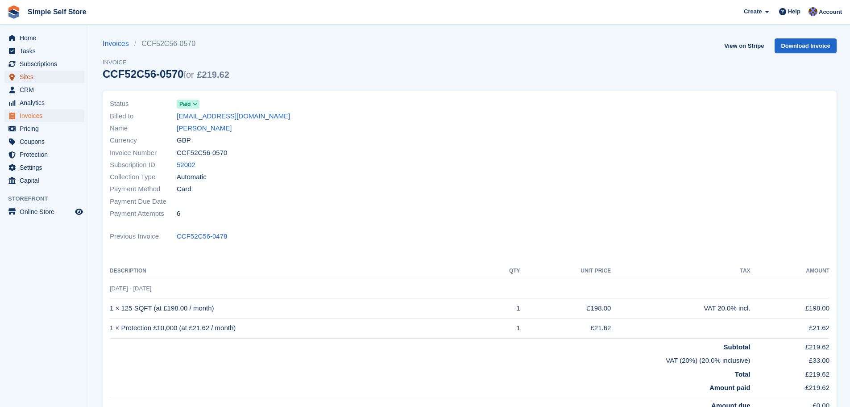
click at [27, 77] on span "Sites" at bounding box center [47, 77] width 54 height 12
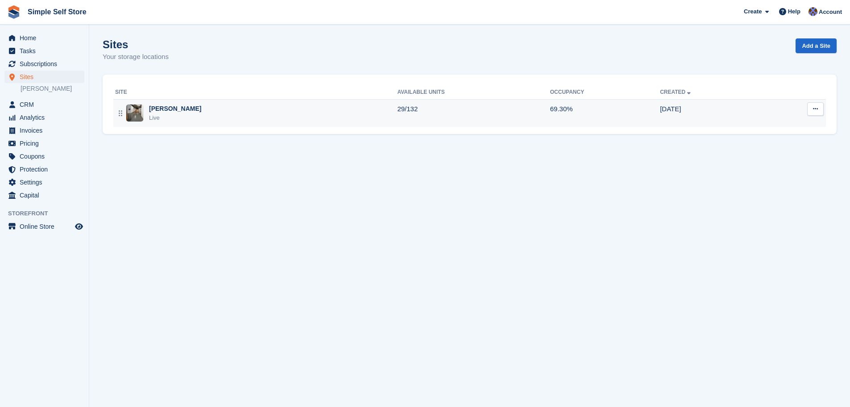
click at [132, 112] on img at bounding box center [134, 112] width 17 height 17
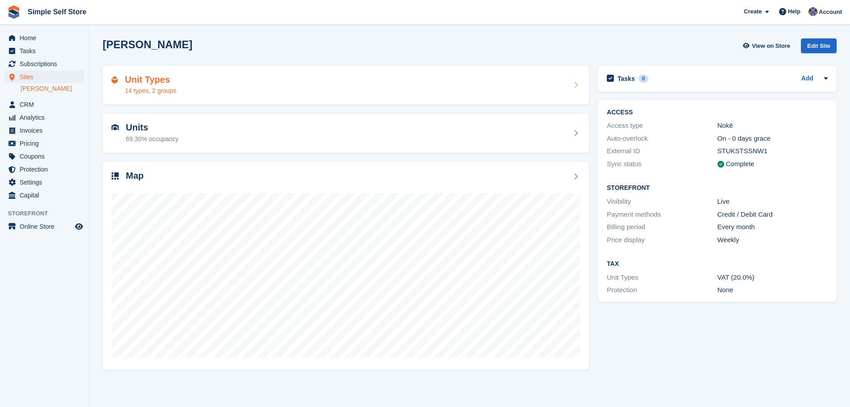
click at [144, 91] on div "14 types, 2 groups" at bounding box center [150, 90] width 51 height 9
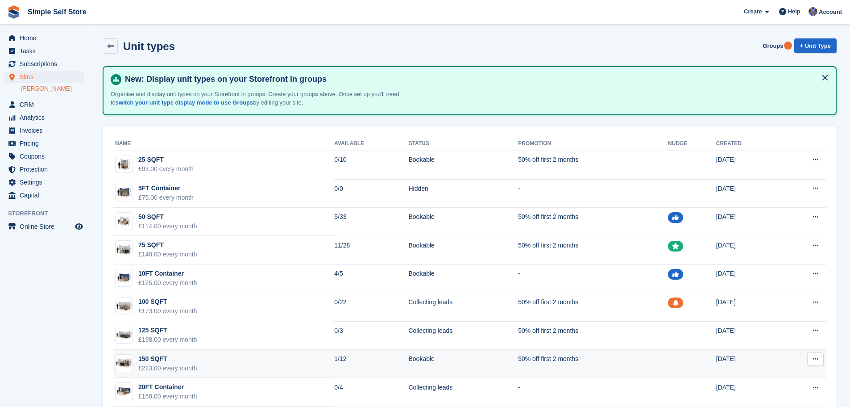
click at [410, 360] on td "Bookable" at bounding box center [463, 364] width 110 height 29
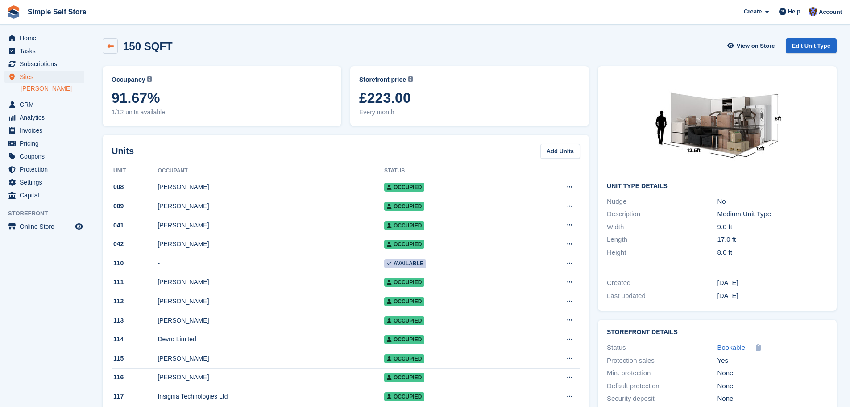
click at [111, 44] on icon at bounding box center [110, 46] width 7 height 7
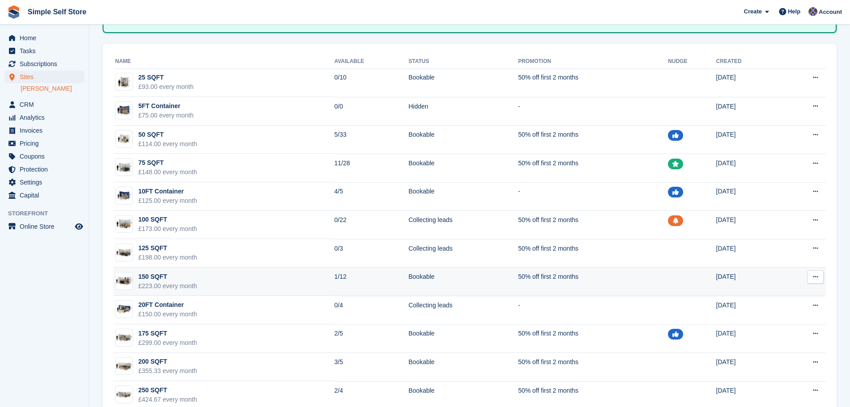
scroll to position [89, 0]
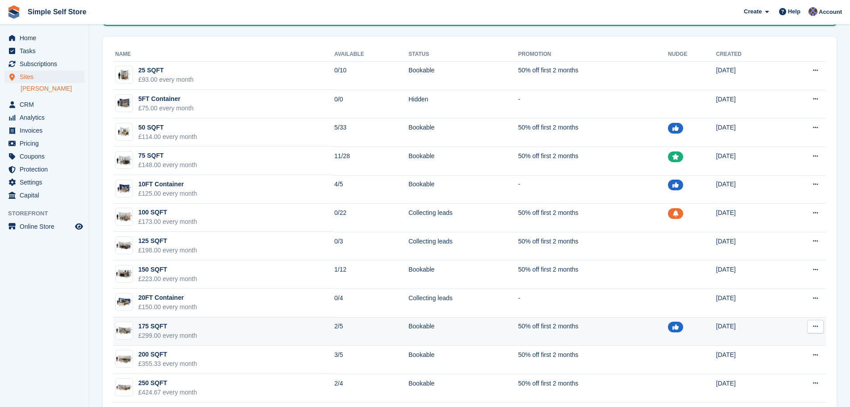
click at [150, 330] on div "175 SQFT" at bounding box center [167, 325] width 59 height 9
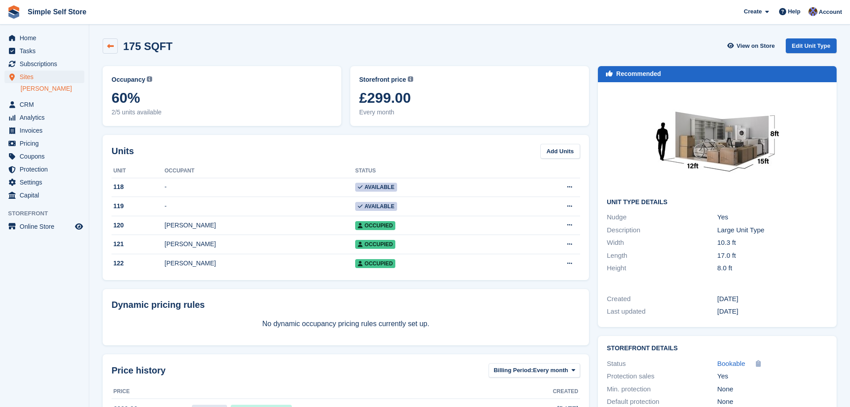
click at [109, 46] on icon at bounding box center [110, 46] width 7 height 7
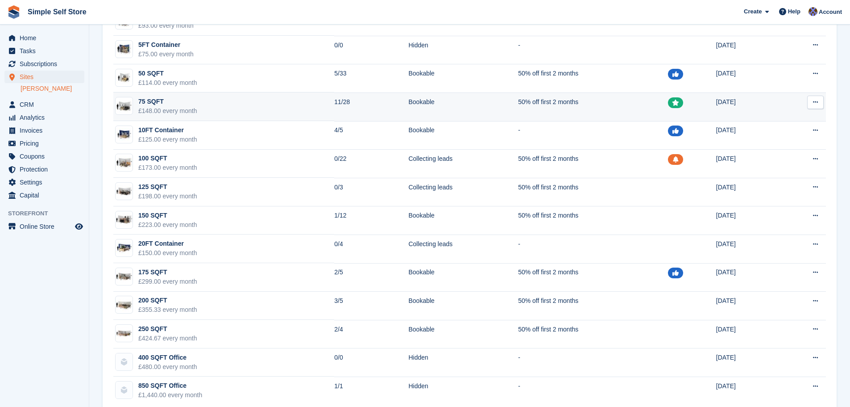
scroll to position [162, 0]
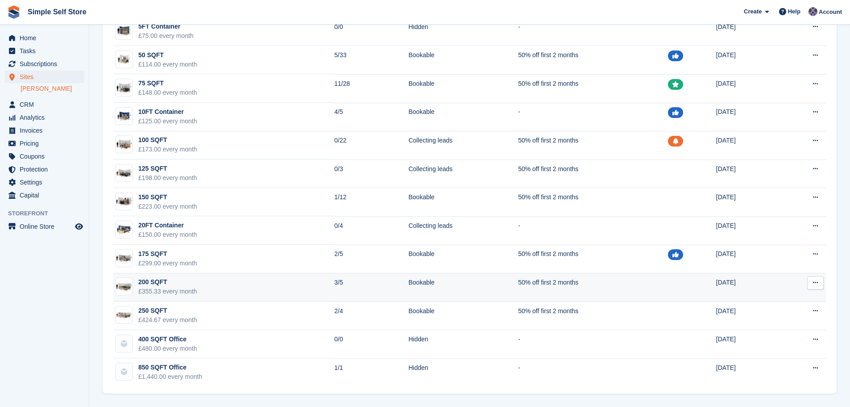
click at [170, 292] on div "£355.33 every month" at bounding box center [167, 291] width 59 height 9
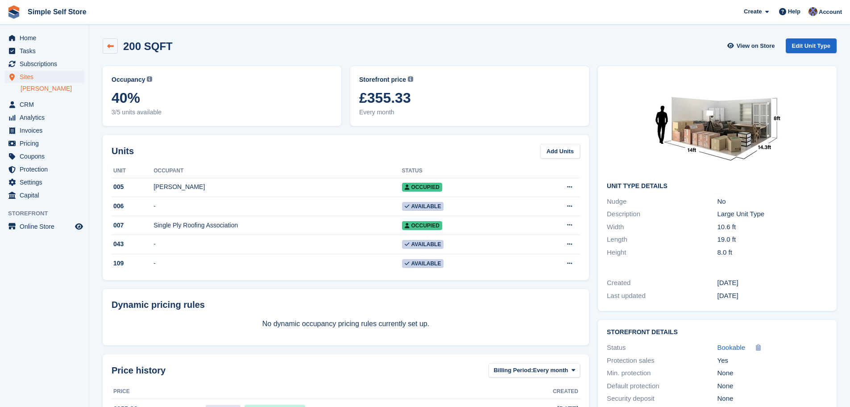
click at [112, 45] on icon at bounding box center [110, 46] width 7 height 7
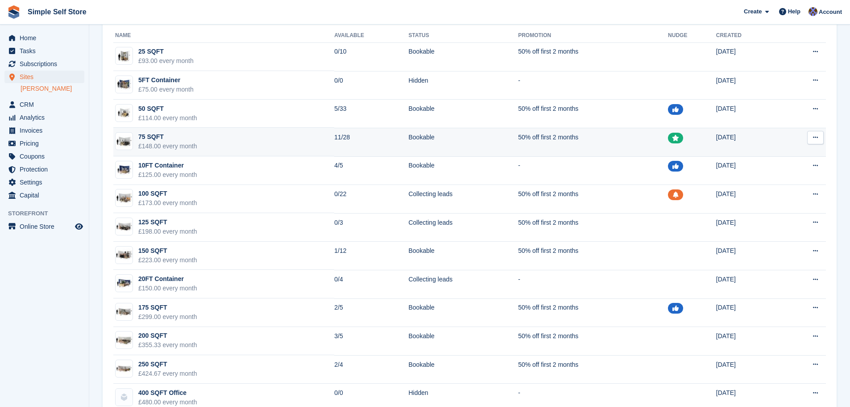
scroll to position [134, 0]
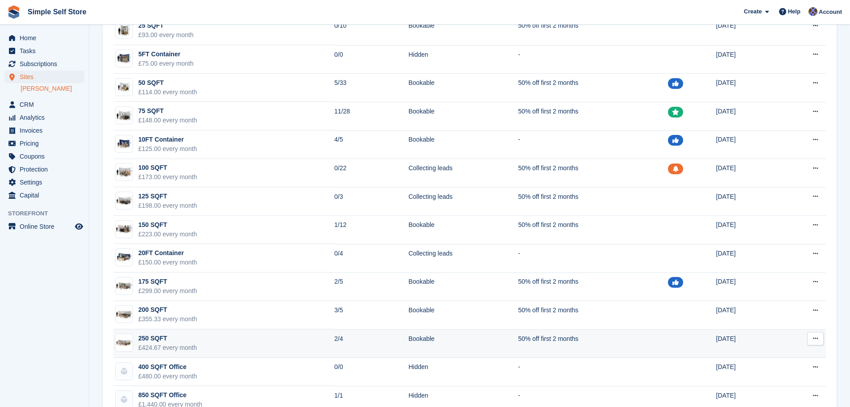
click at [163, 334] on div "250 SQFT" at bounding box center [167, 337] width 59 height 9
